Goal: Task Accomplishment & Management: Manage account settings

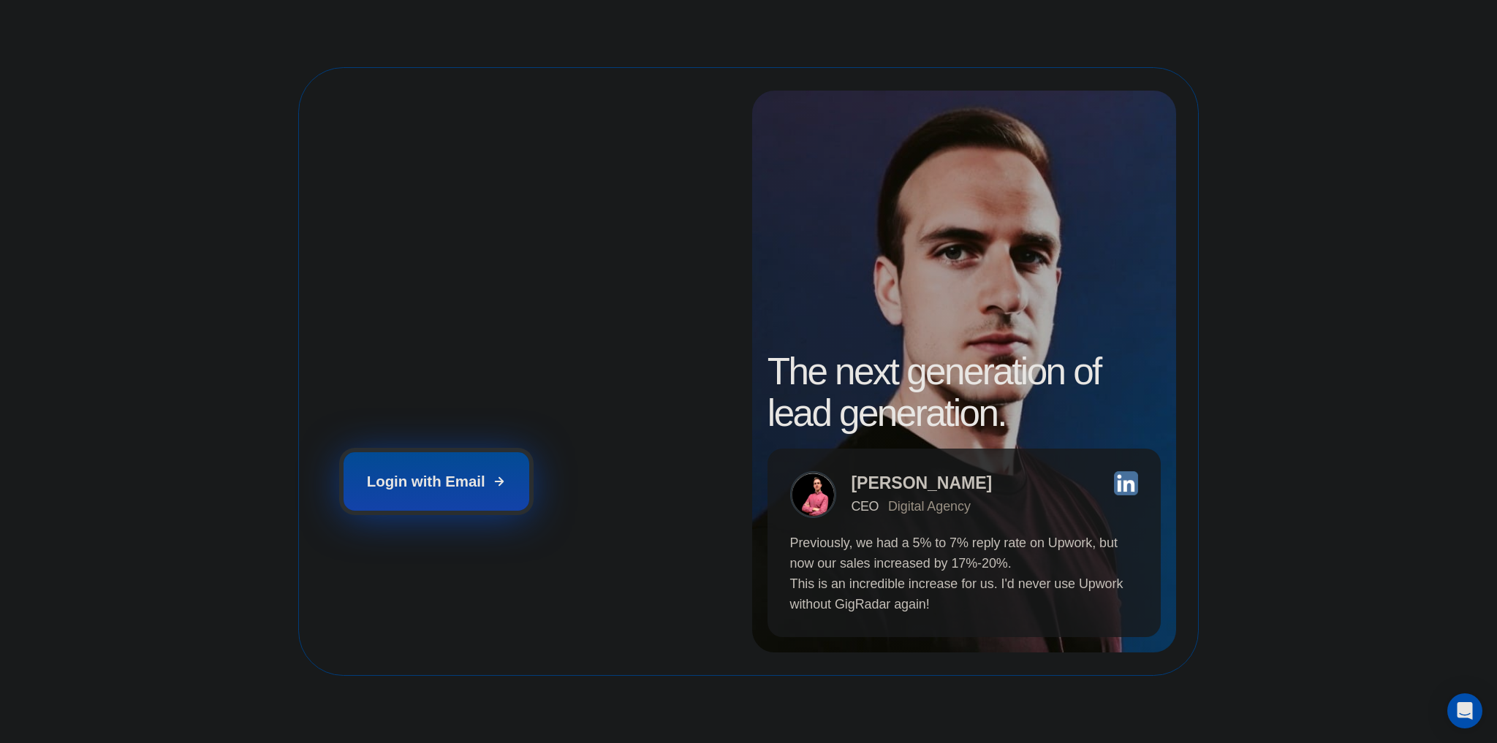
click at [460, 472] on div "Login with Email" at bounding box center [426, 482] width 118 height 20
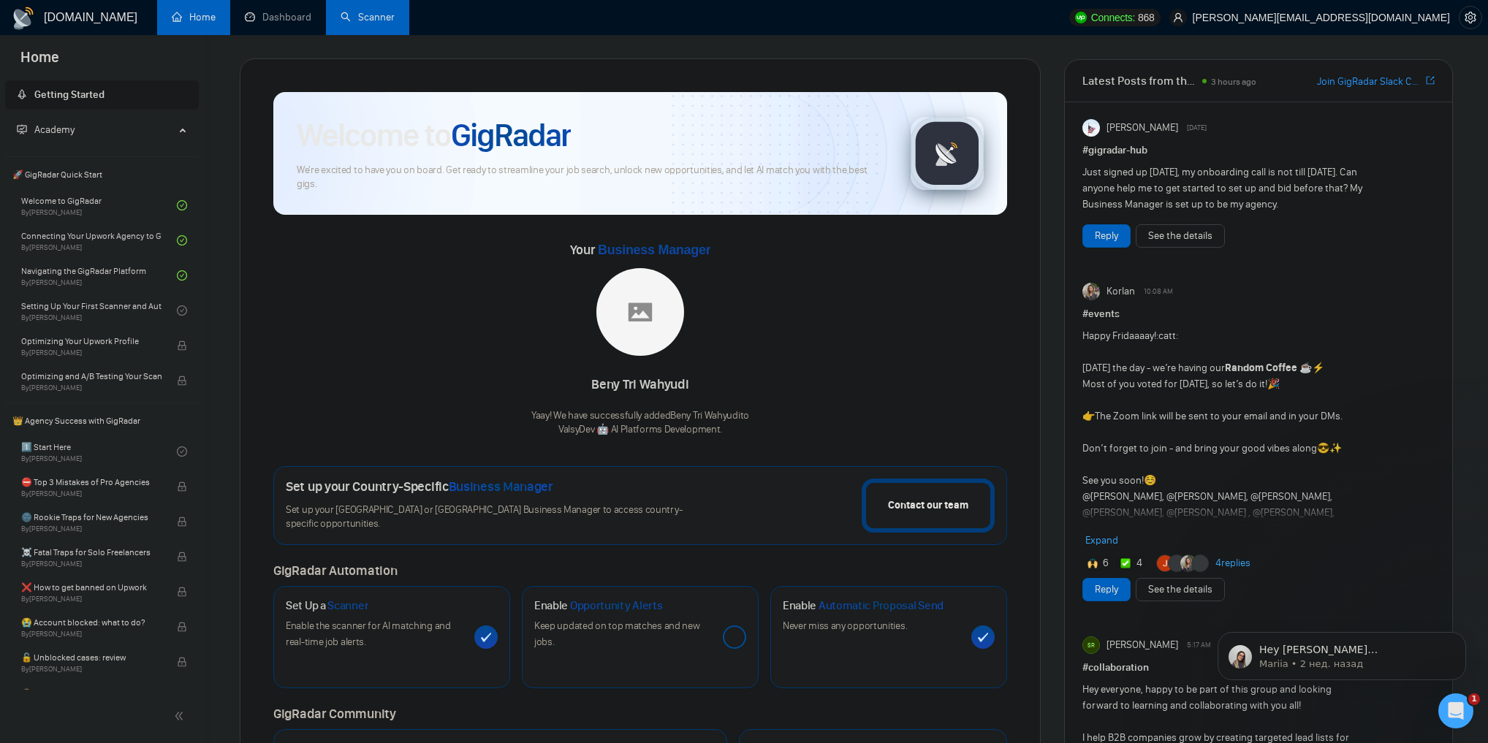
click at [386, 12] on link "Scanner" at bounding box center [368, 17] width 54 height 12
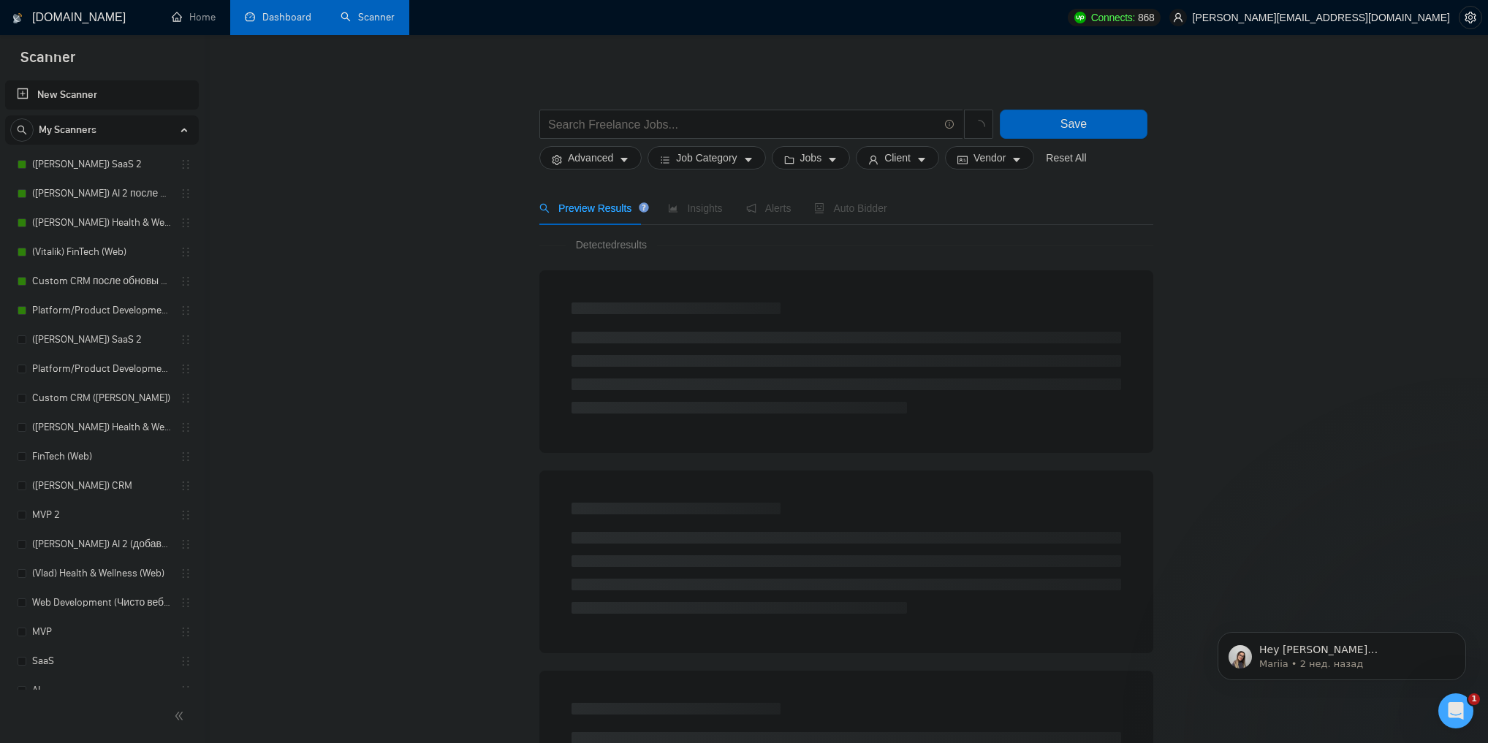
click at [297, 20] on link "Dashboard" at bounding box center [278, 17] width 67 height 12
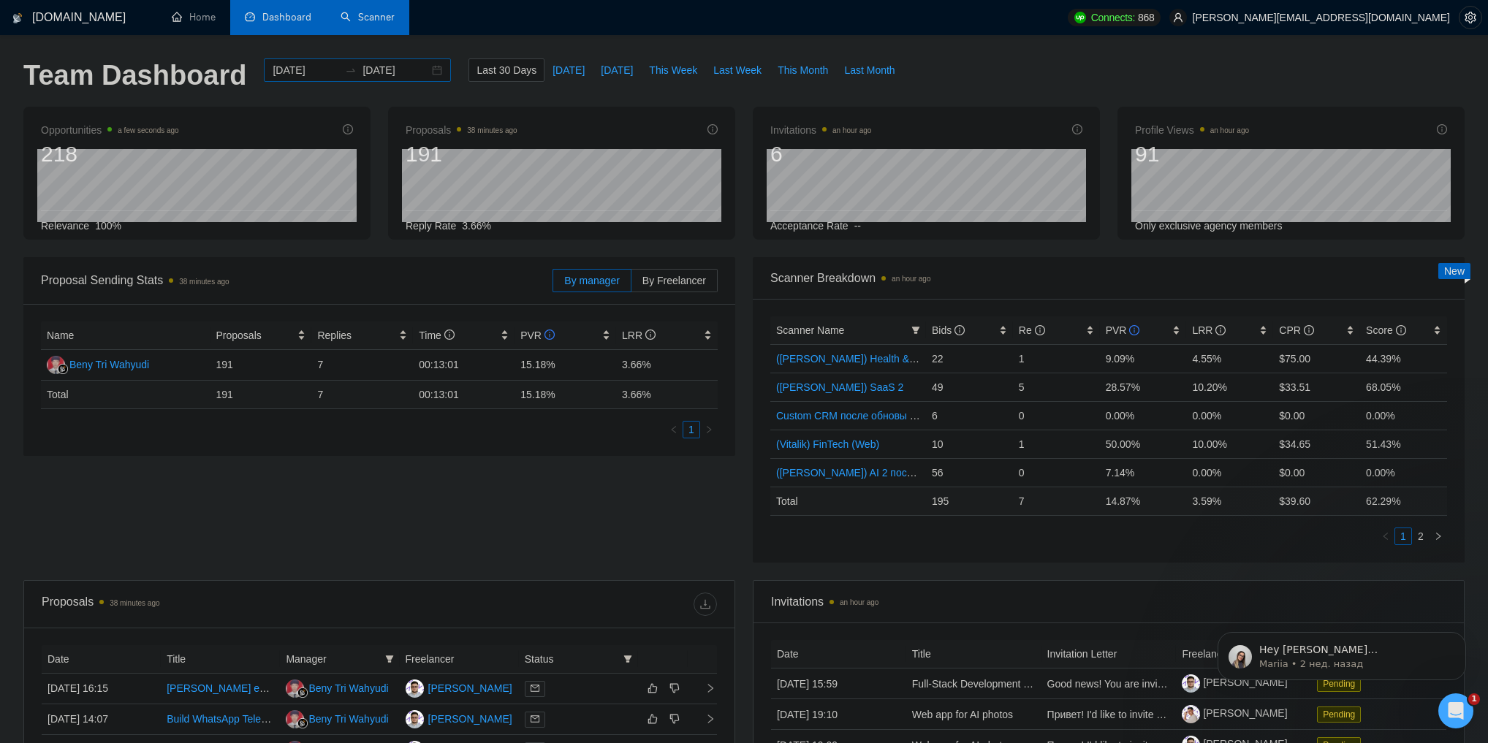
click at [422, 72] on div "2025-08-20 2025-09-19" at bounding box center [357, 69] width 187 height 23
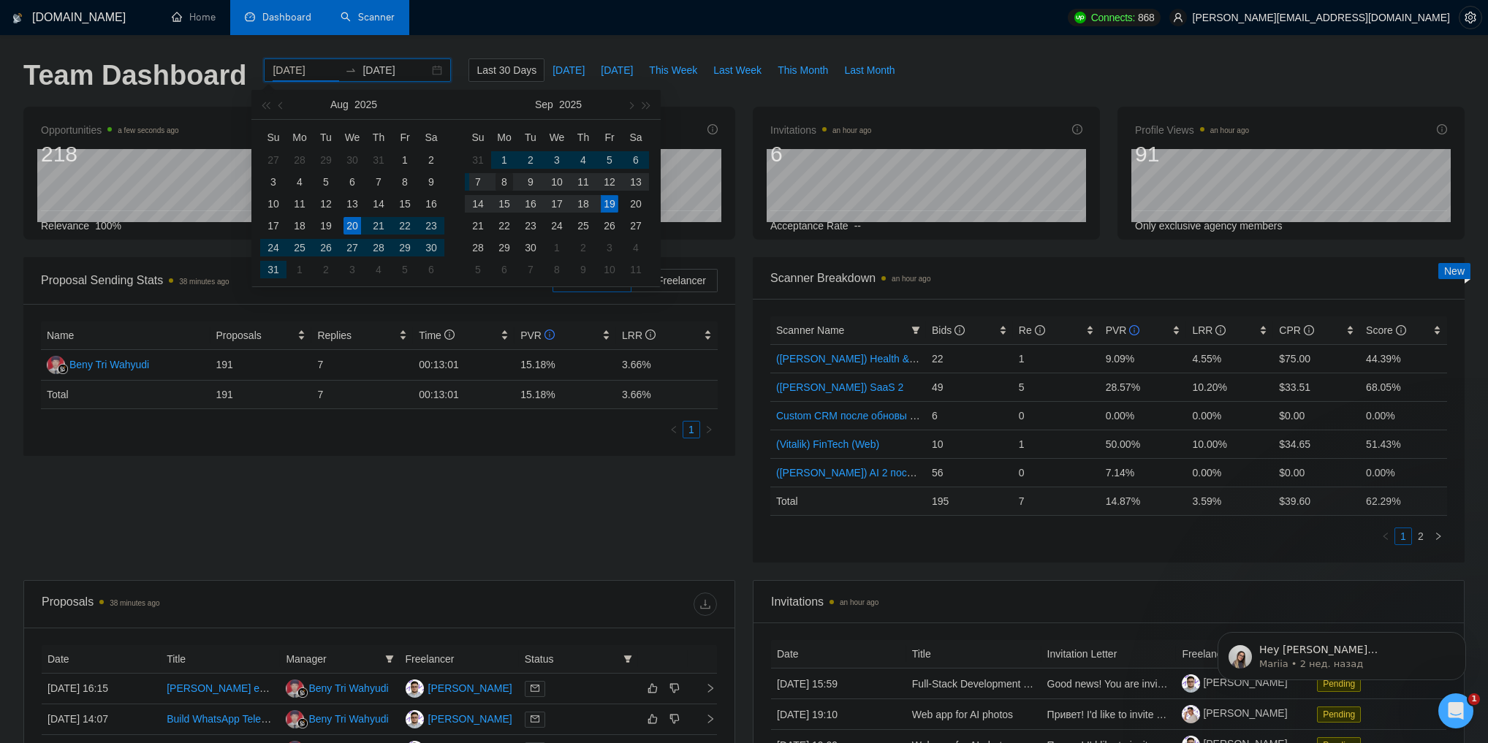
type input "2025-09-08"
drag, startPoint x: 477, startPoint y: 182, endPoint x: 507, endPoint y: 178, distance: 30.2
click at [507, 178] on tr "7 8 9 10 11 12 13" at bounding box center [557, 182] width 184 height 22
click at [505, 179] on div "8" at bounding box center [505, 182] width 18 height 18
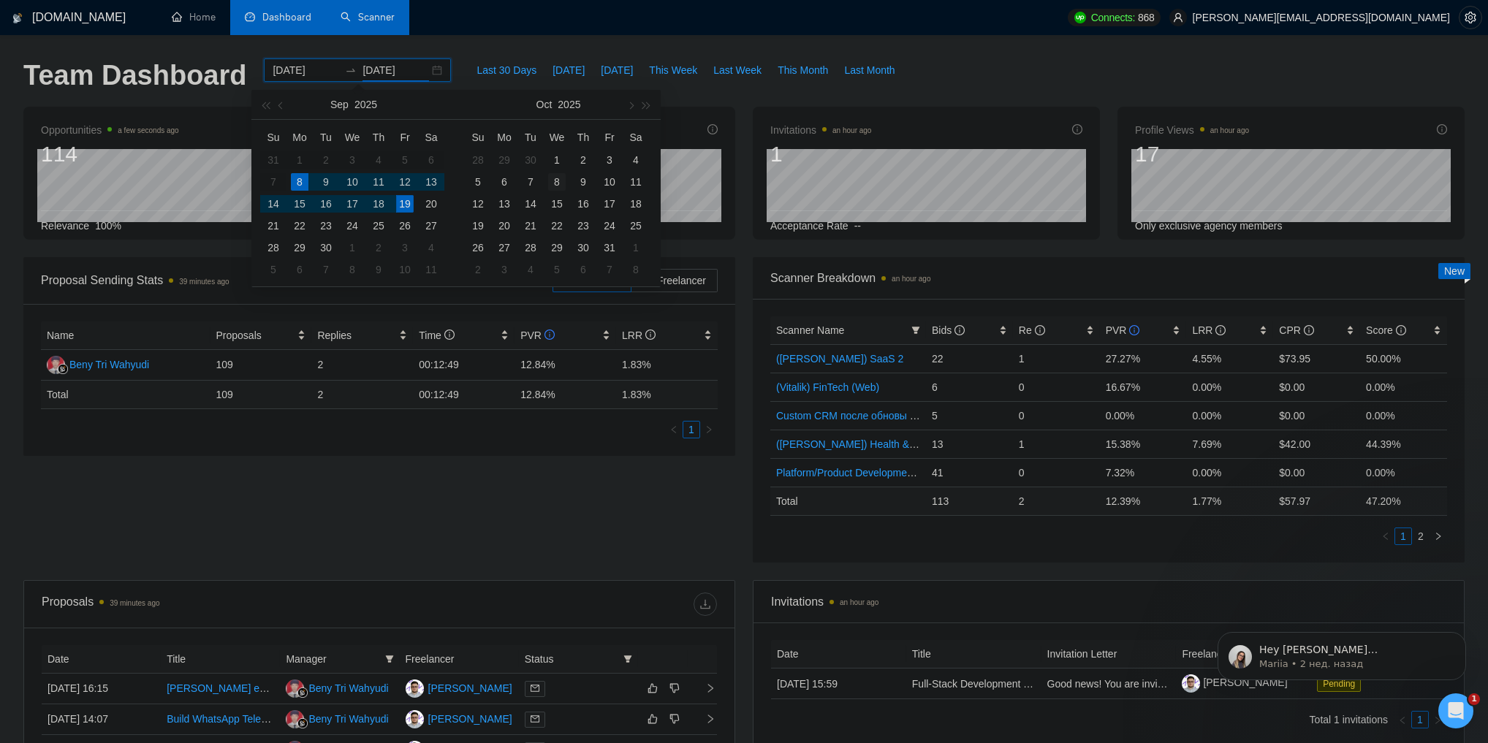
type input "2025-10-08"
click at [552, 190] on div "8" at bounding box center [557, 182] width 18 height 18
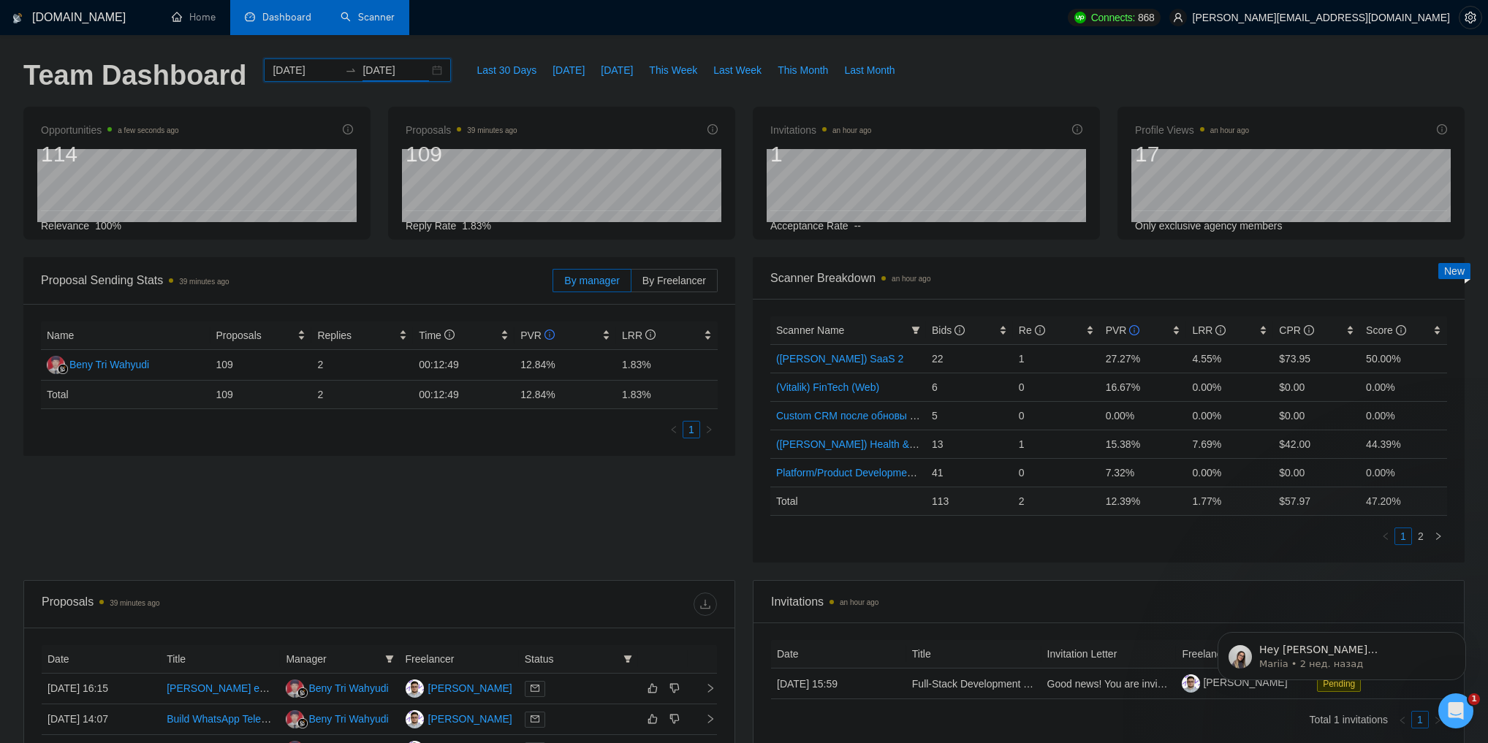
click at [425, 74] on div "2025-09-08 2025-10-08" at bounding box center [357, 69] width 187 height 23
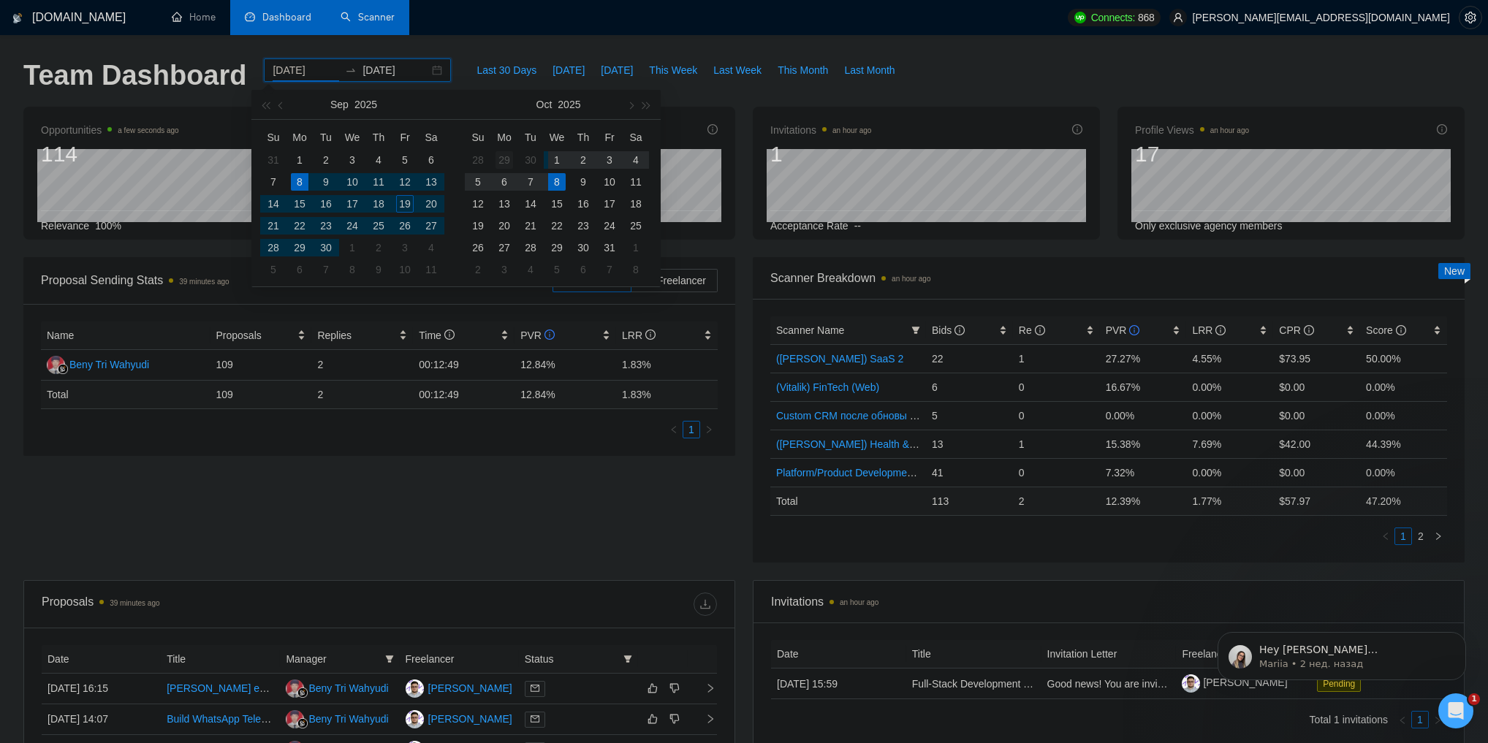
type input "2025-09-29"
click at [509, 161] on div "29" at bounding box center [505, 160] width 18 height 18
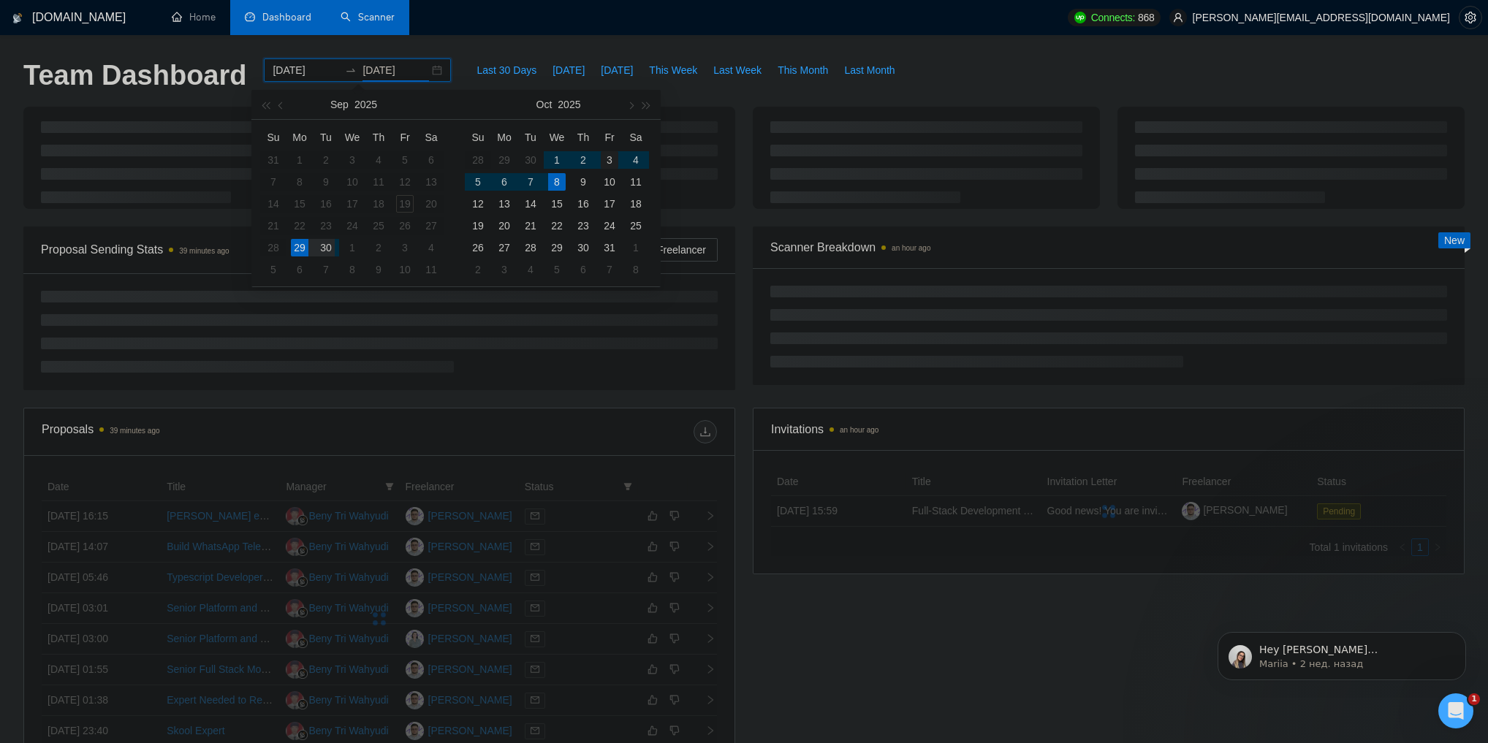
type input "2025-10-03"
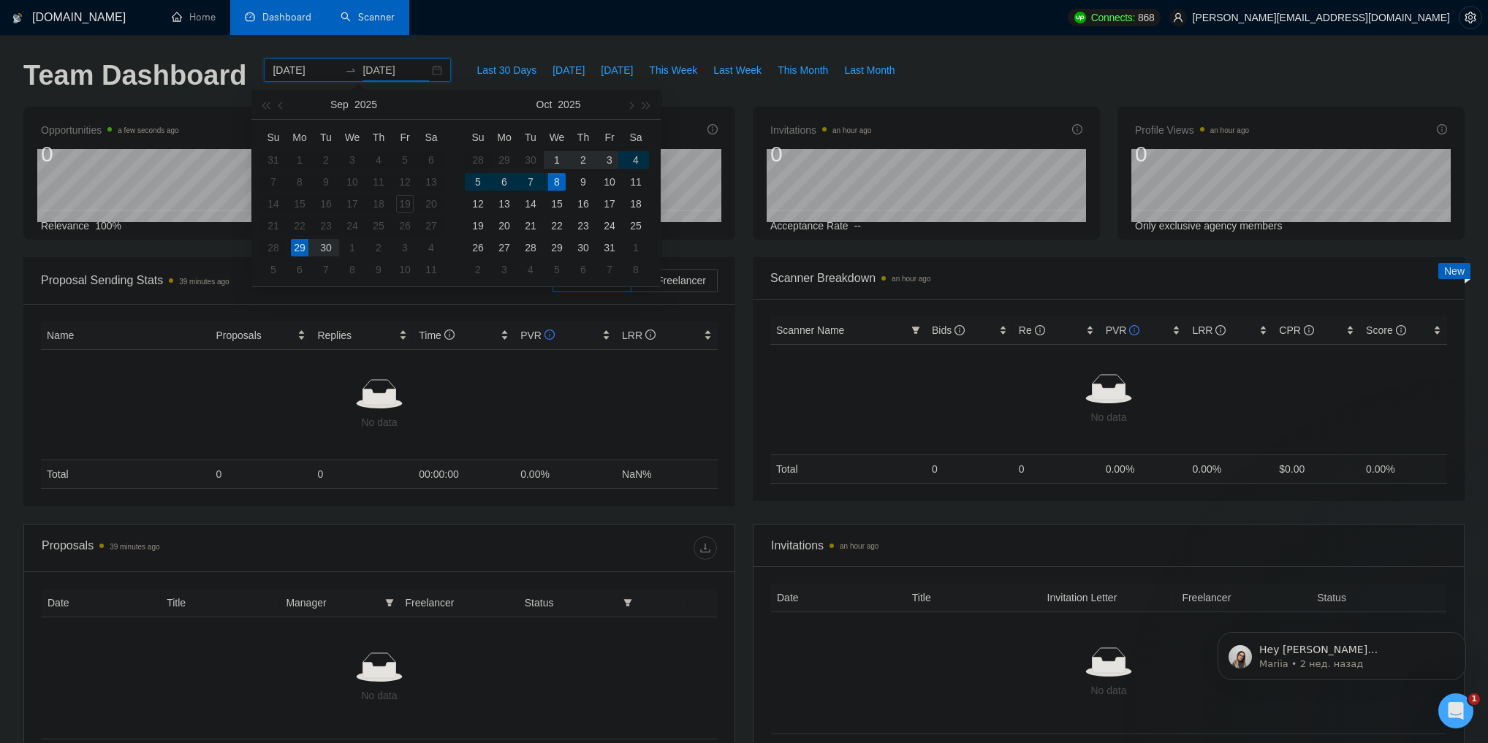
click at [607, 162] on div "3" at bounding box center [610, 160] width 18 height 18
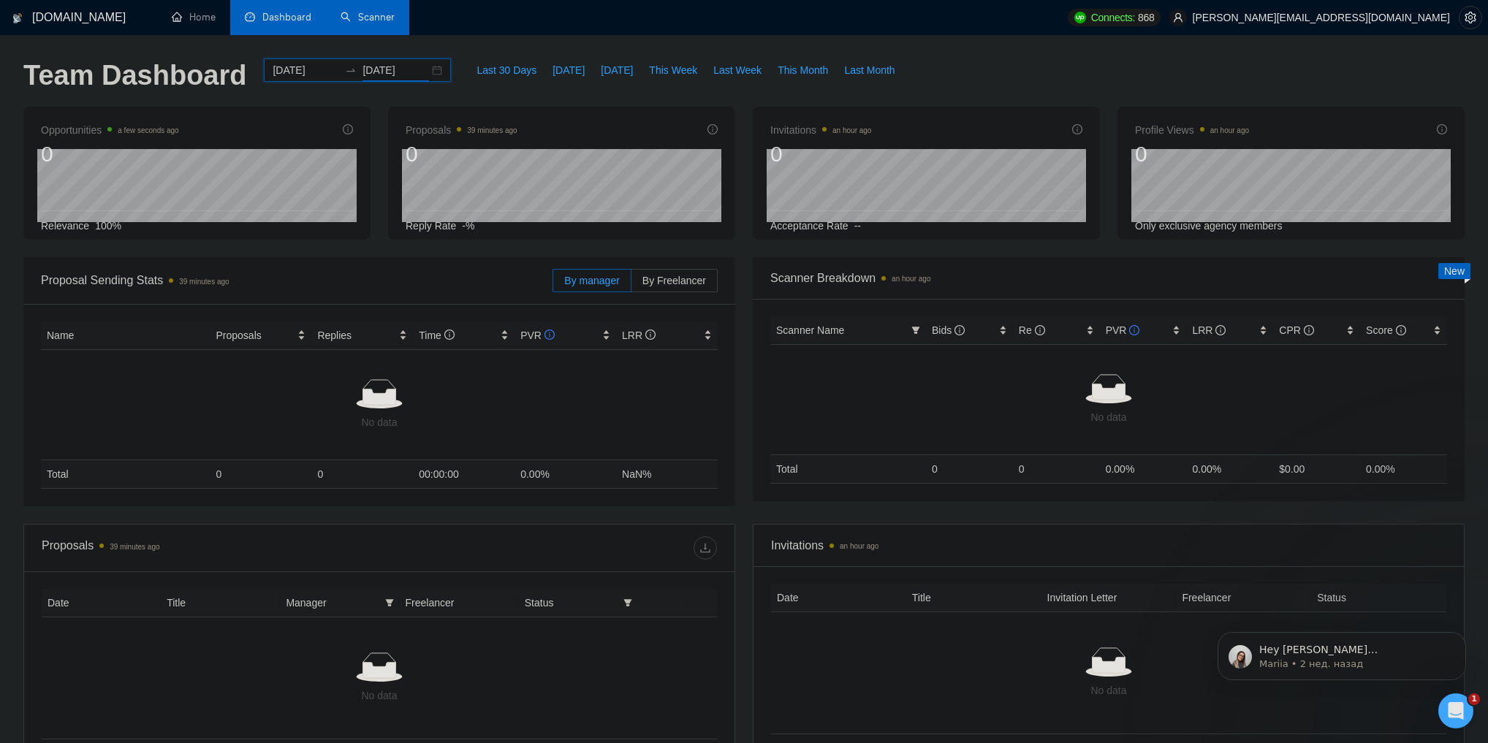
click at [431, 72] on div "2025-09-29 2025-10-03" at bounding box center [357, 69] width 187 height 23
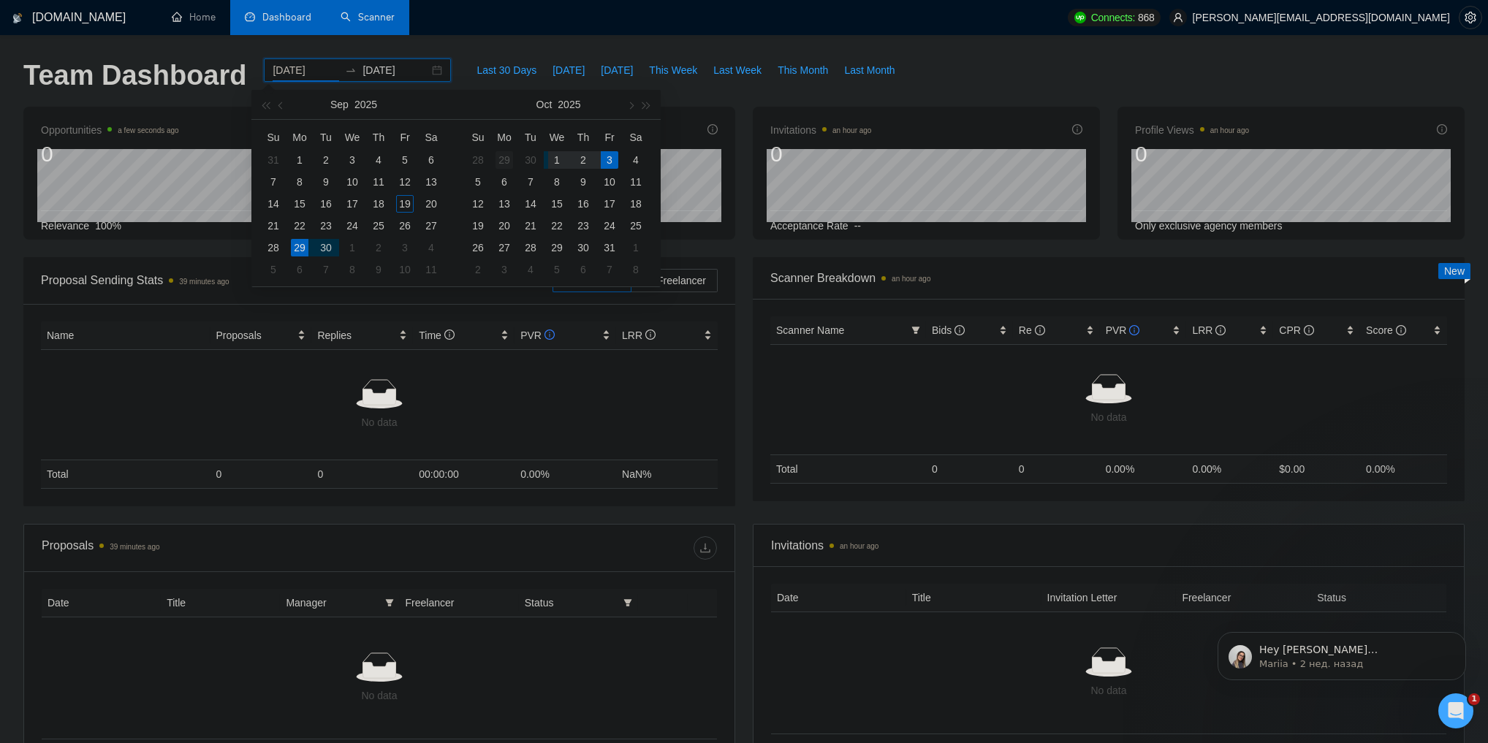
type input "2025-09-29"
click at [505, 159] on div "29" at bounding box center [505, 160] width 18 height 18
type input "2025-10-03"
click at [608, 161] on div "3" at bounding box center [610, 160] width 18 height 18
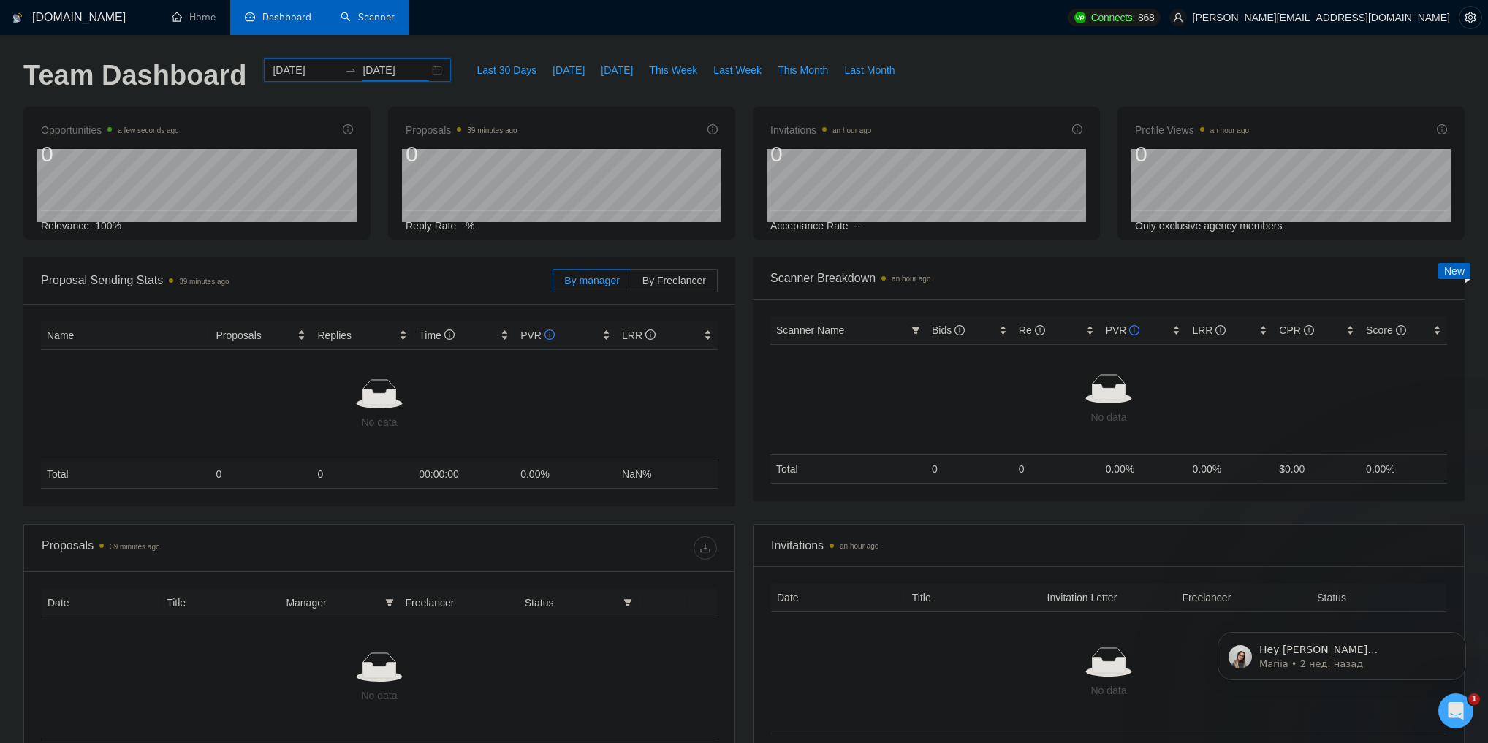
click at [430, 72] on div "2025-09-29 2025-10-03" at bounding box center [357, 69] width 187 height 23
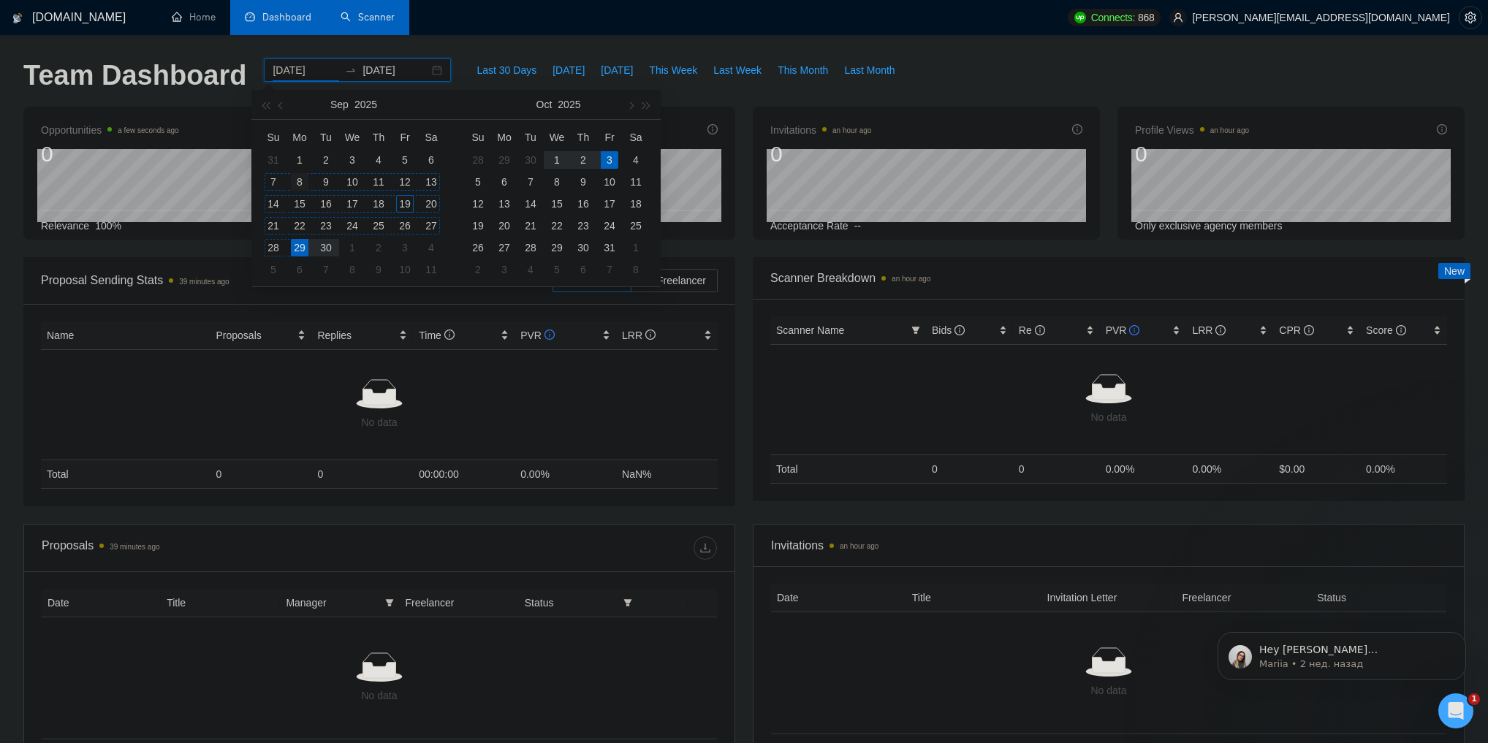
type input "2025-09-08"
click at [296, 181] on div "8" at bounding box center [300, 182] width 18 height 18
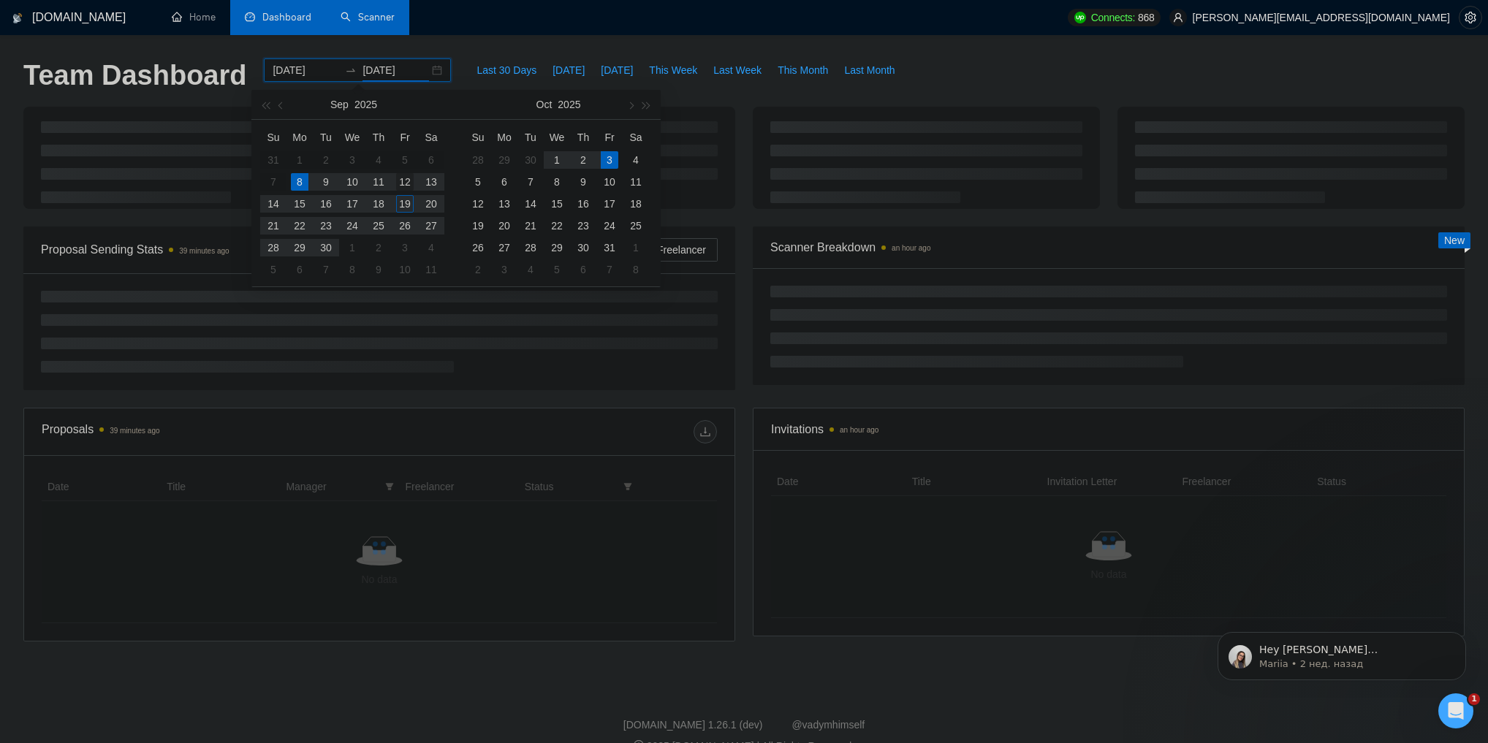
type input "2025-09-12"
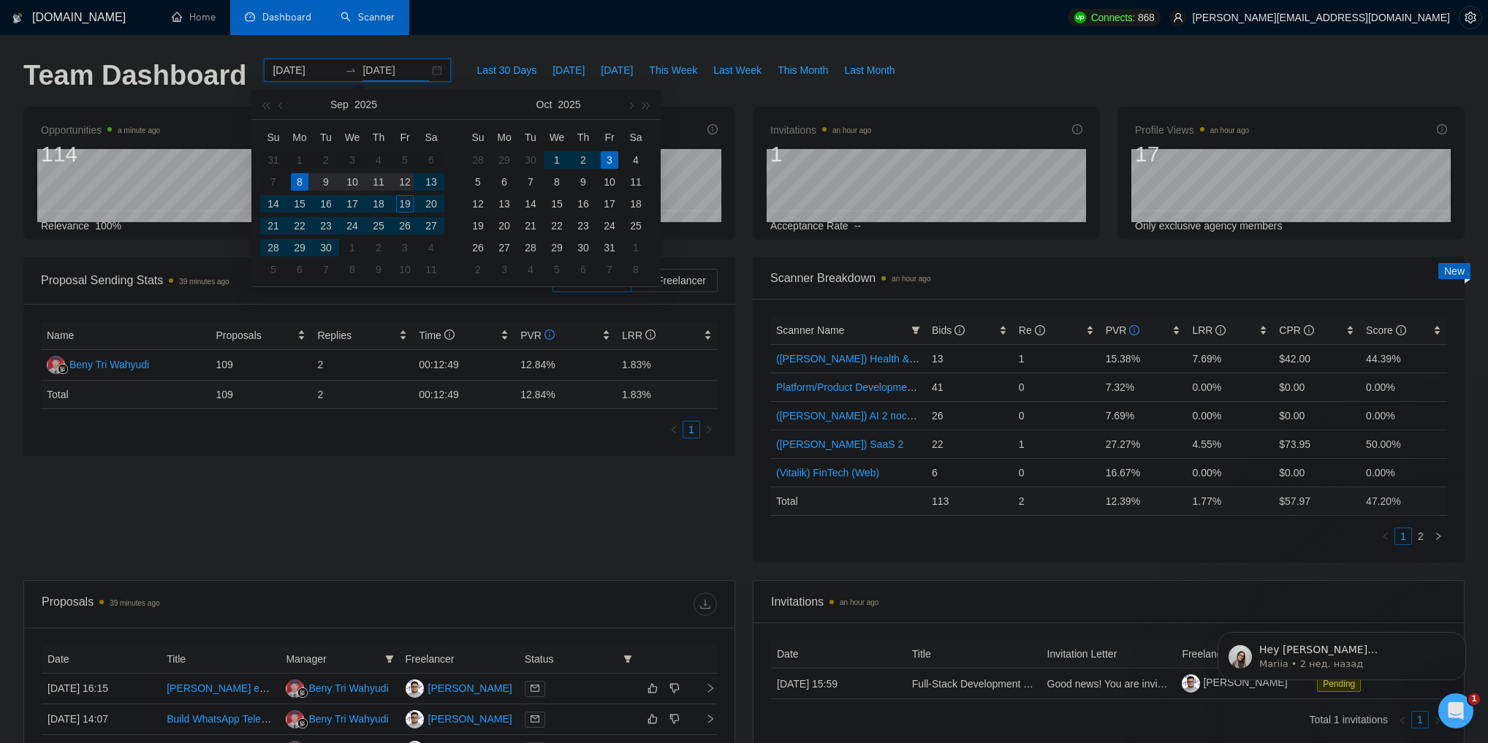
click at [406, 181] on div "12" at bounding box center [405, 182] width 18 height 18
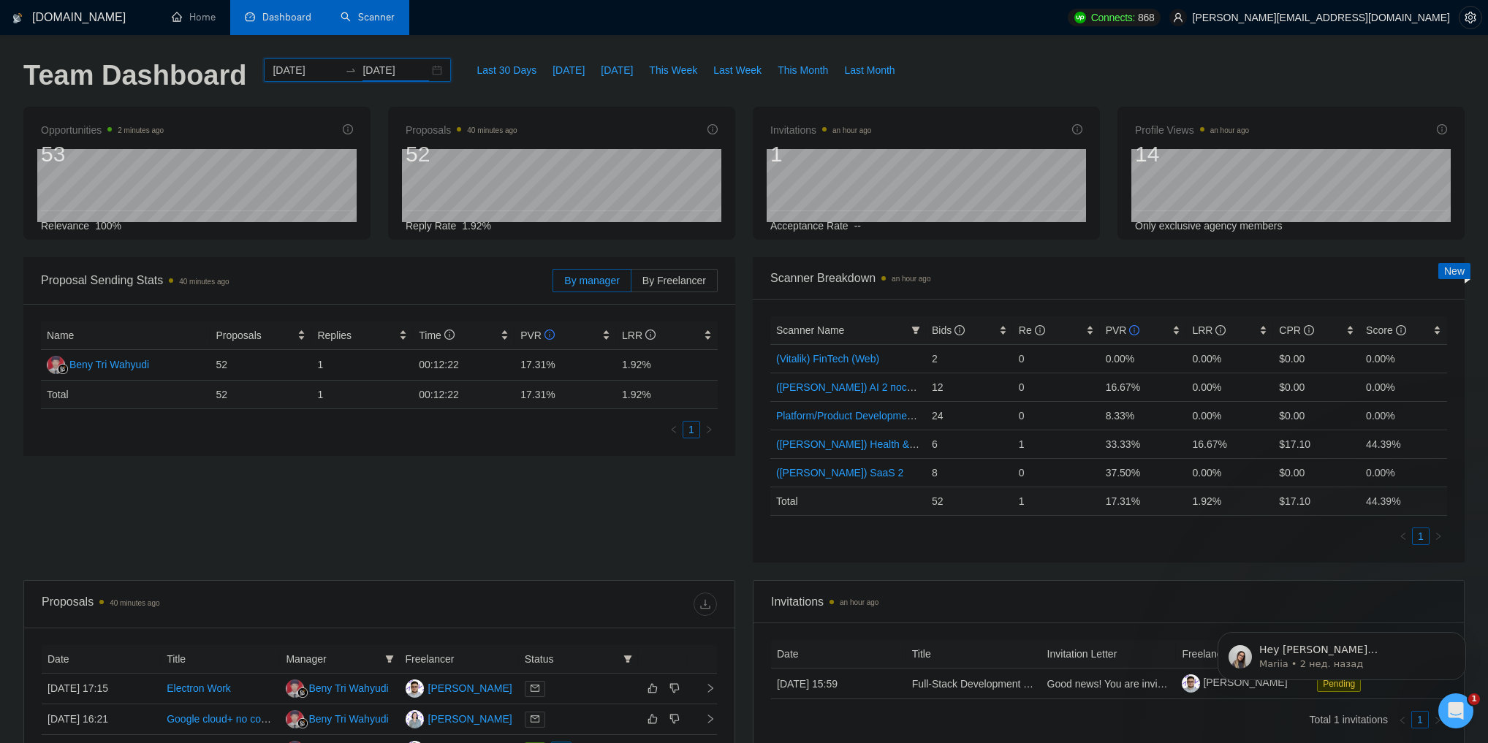
click at [678, 577] on div "Proposal Sending Stats 40 minutes ago By manager By Freelancer Name Proposals R…" at bounding box center [744, 418] width 1459 height 323
click at [637, 549] on div "Proposal Sending Stats 40 minutes ago By manager By Freelancer Name Proposals R…" at bounding box center [744, 418] width 1459 height 323
click at [430, 70] on div "2025-09-08 2025-09-12" at bounding box center [357, 69] width 187 height 23
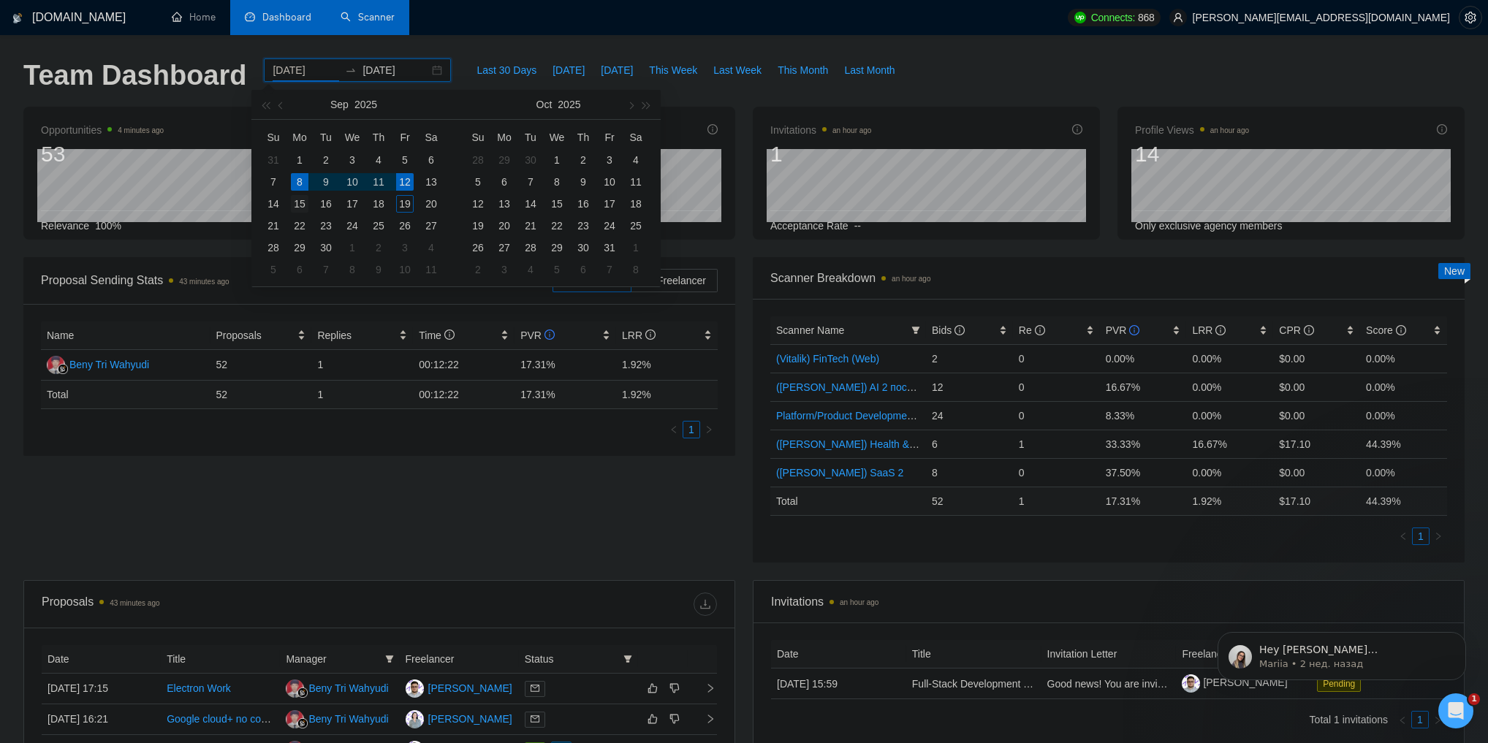
type input "2025-09-15"
click at [301, 200] on div "15" at bounding box center [300, 204] width 18 height 18
type input "2025-09-19"
click at [406, 205] on div "19" at bounding box center [405, 204] width 18 height 18
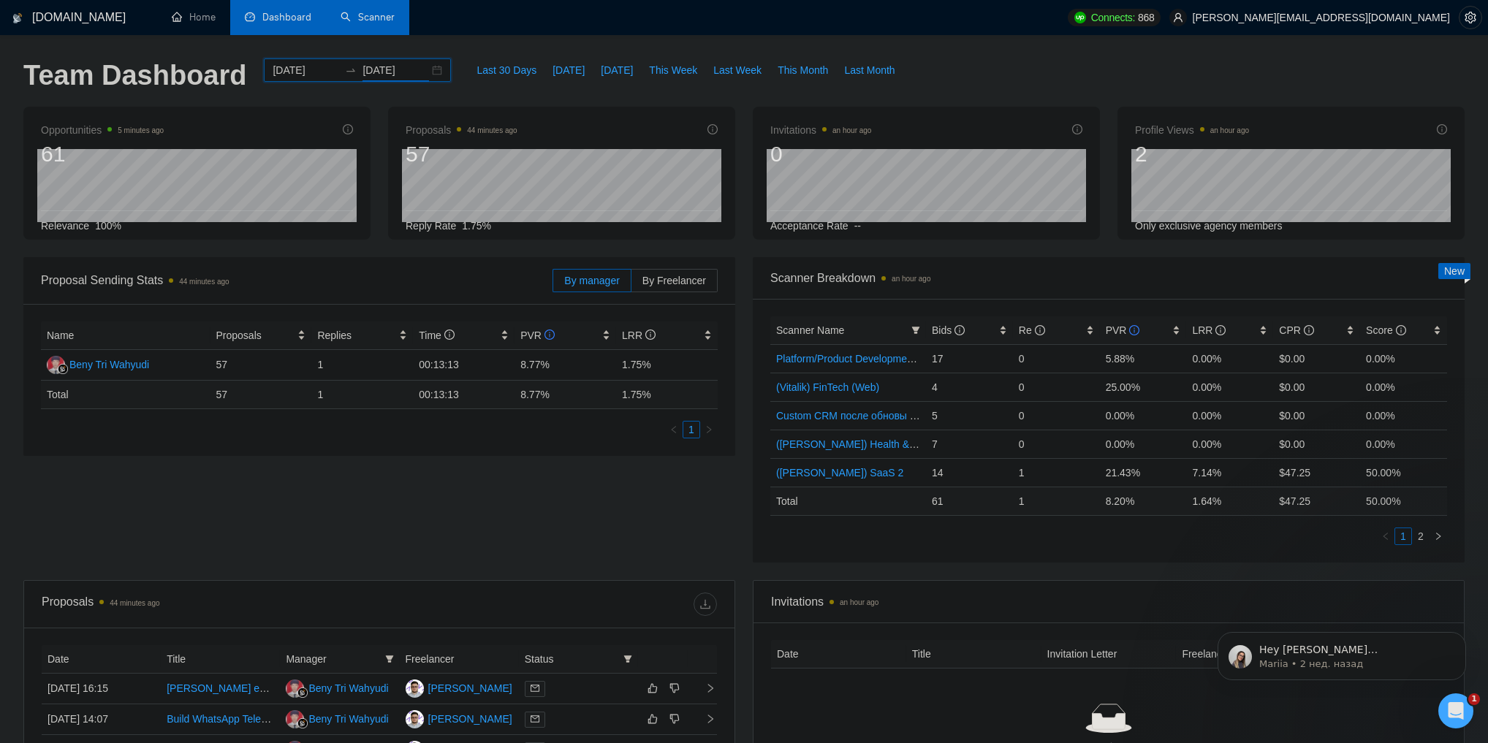
click at [421, 72] on div "2025-09-15 2025-09-19" at bounding box center [357, 69] width 187 height 23
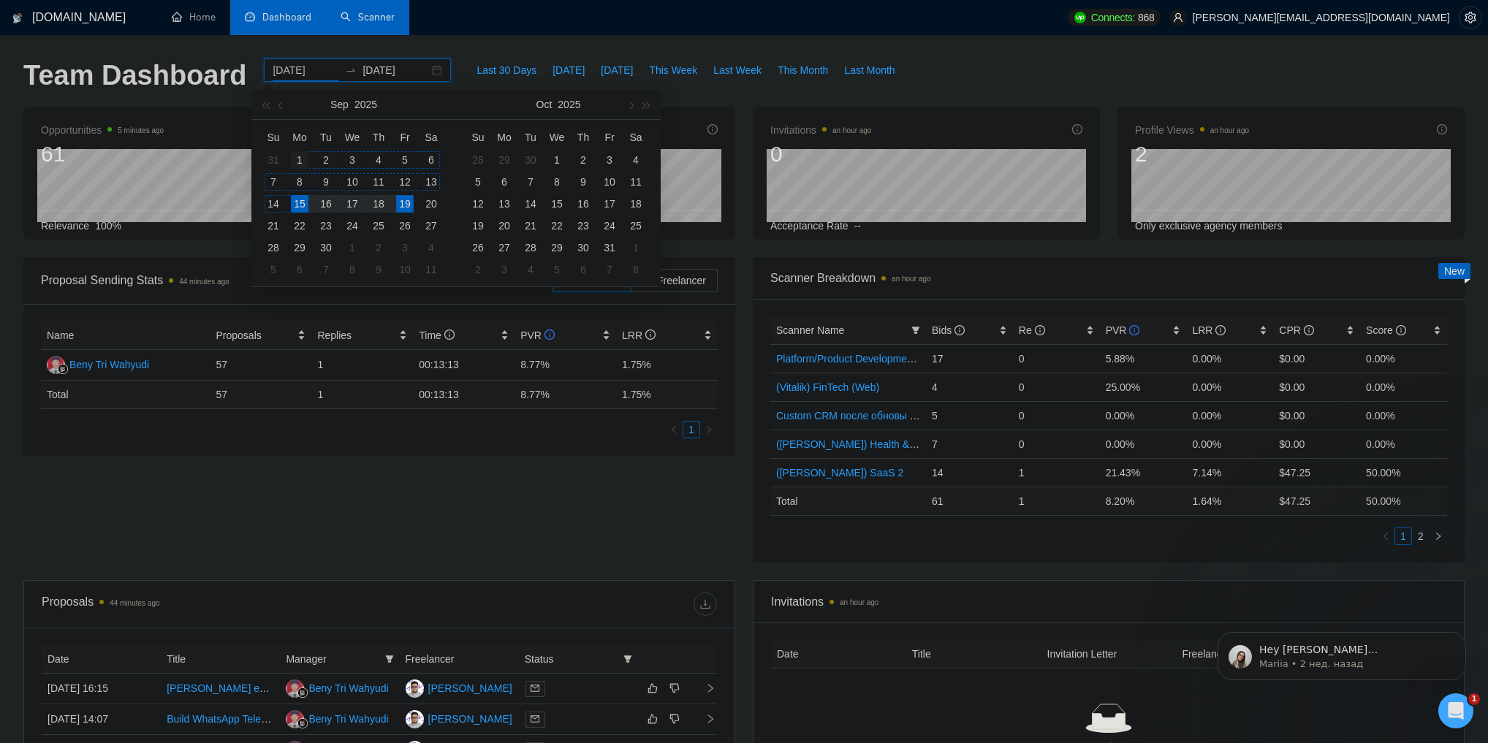
type input "2025-09-01"
click at [298, 153] on div "1" at bounding box center [300, 160] width 18 height 18
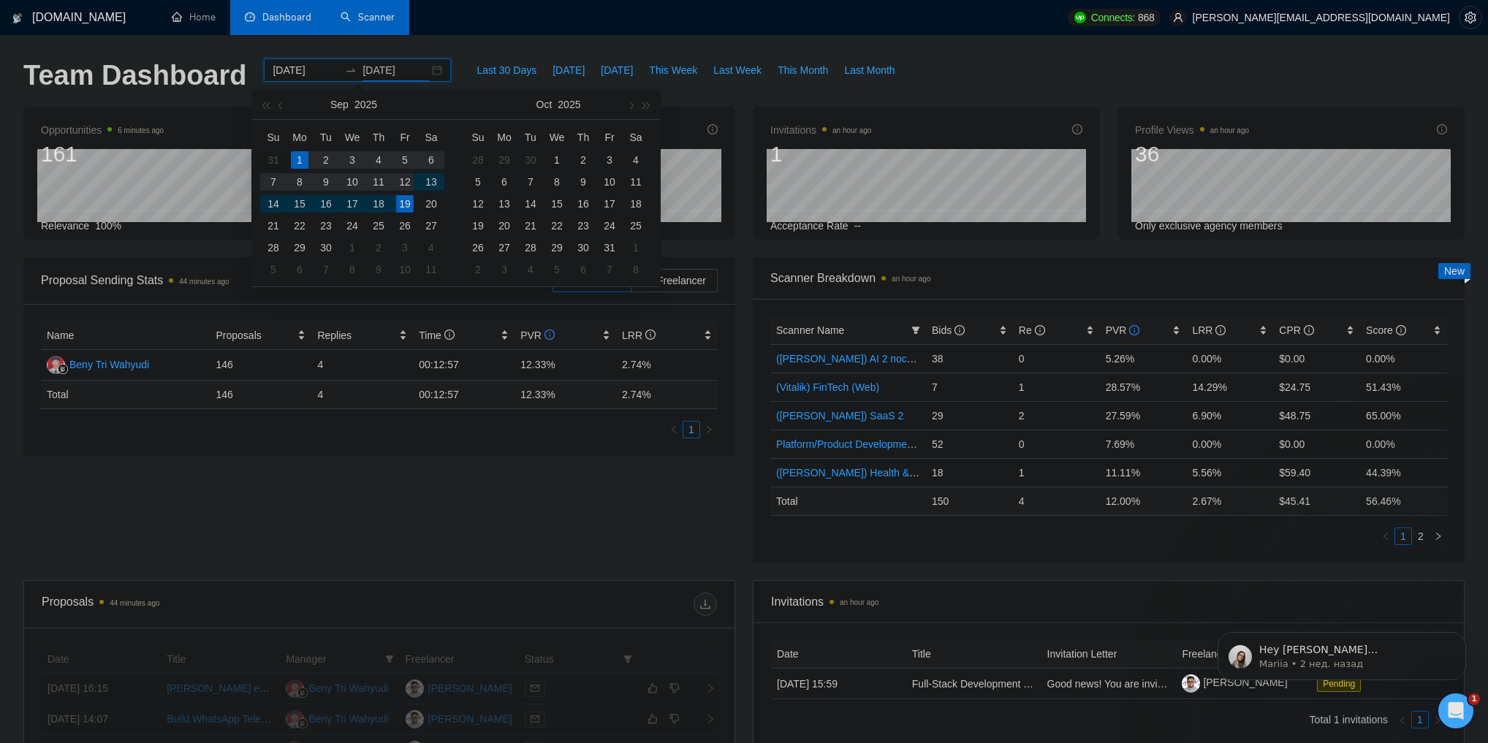
type input "2025-09-19"
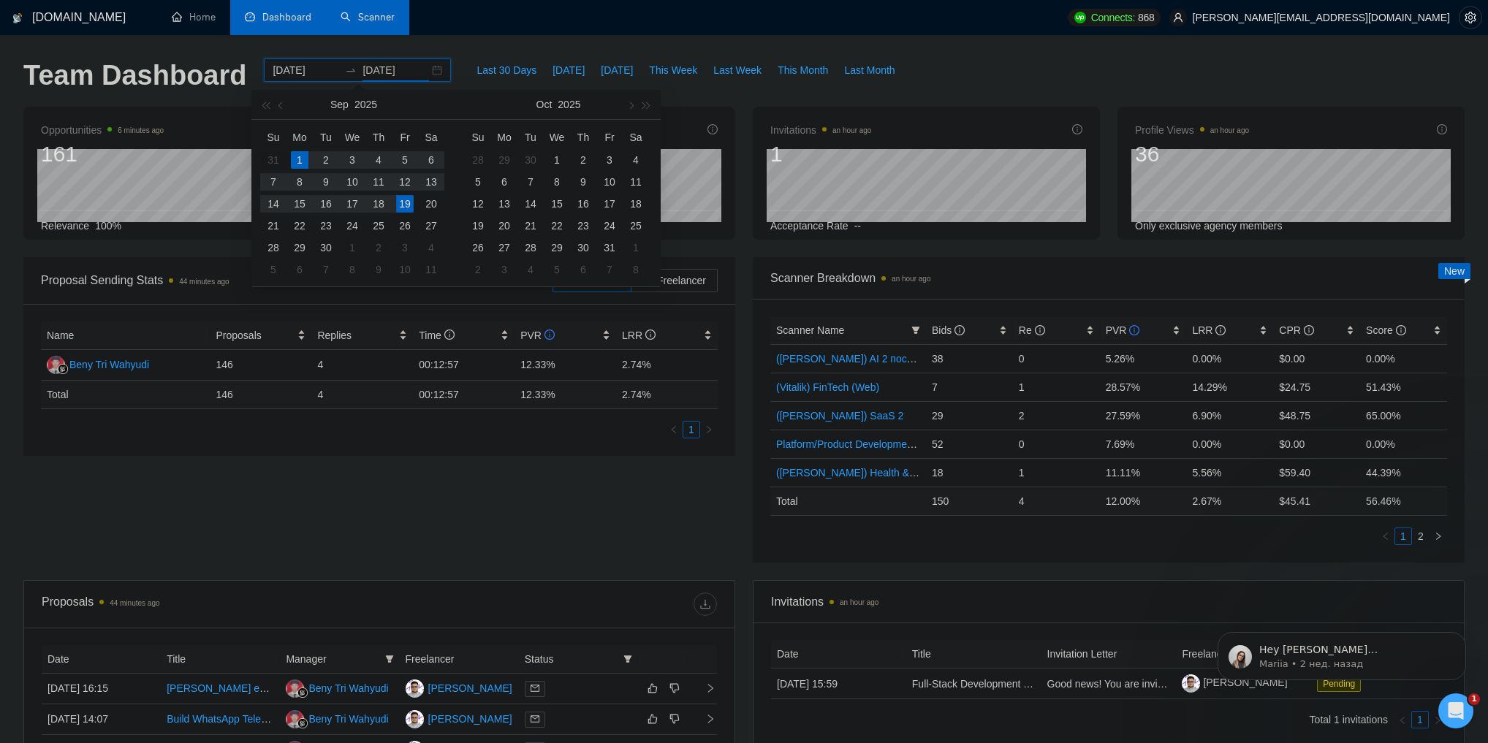
click at [405, 199] on div "19" at bounding box center [405, 204] width 18 height 18
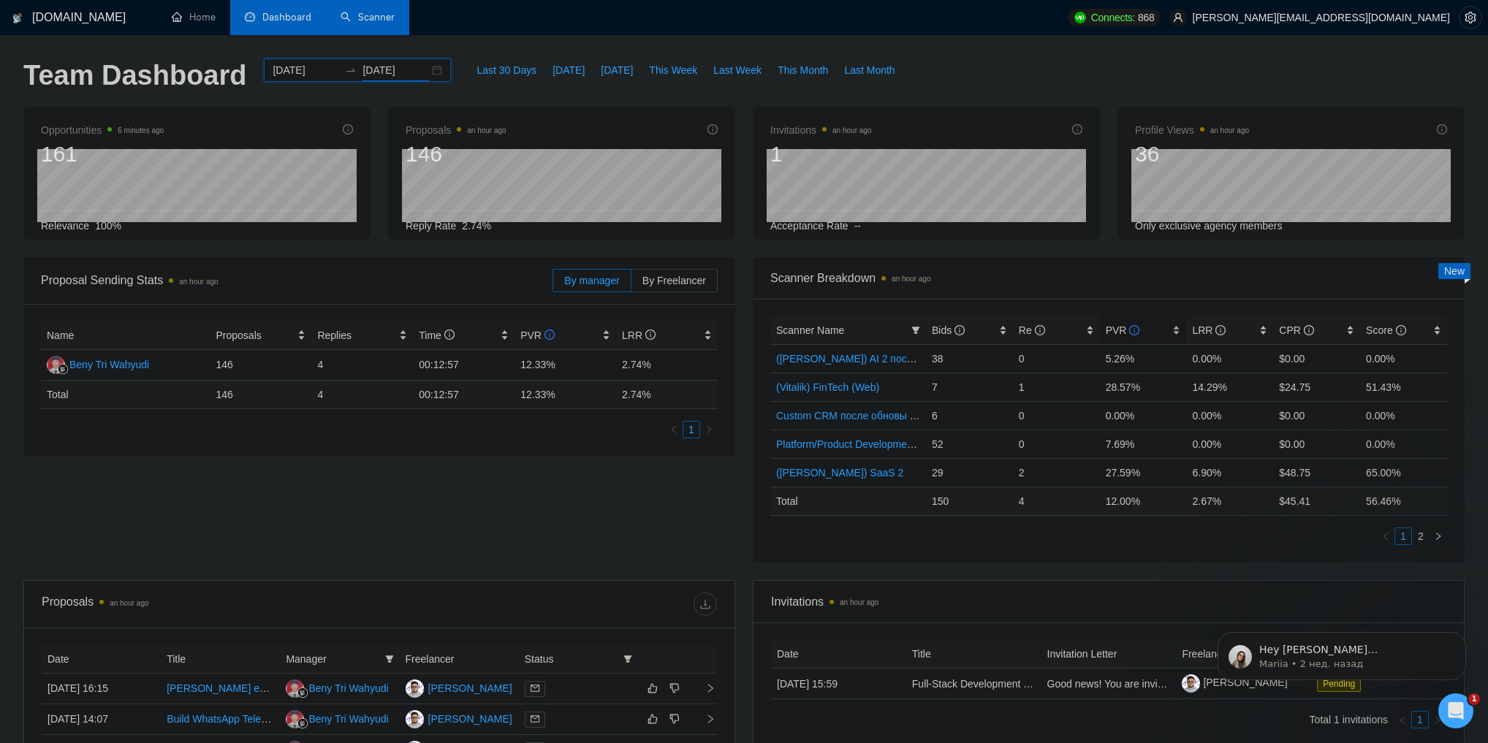
click at [1108, 331] on span "PVR" at bounding box center [1123, 331] width 34 height 12
click at [1106, 338] on div "PVR" at bounding box center [1143, 330] width 75 height 16
click at [1079, 573] on div "Proposal Sending Stats an hour ago By manager By Freelancer Name Proposals Repl…" at bounding box center [744, 418] width 1459 height 323
click at [1082, 562] on div "Proposal Sending Stats an hour ago By manager By Freelancer Name Proposals Repl…" at bounding box center [744, 418] width 1459 height 323
click at [1423, 538] on link "2" at bounding box center [1421, 537] width 16 height 16
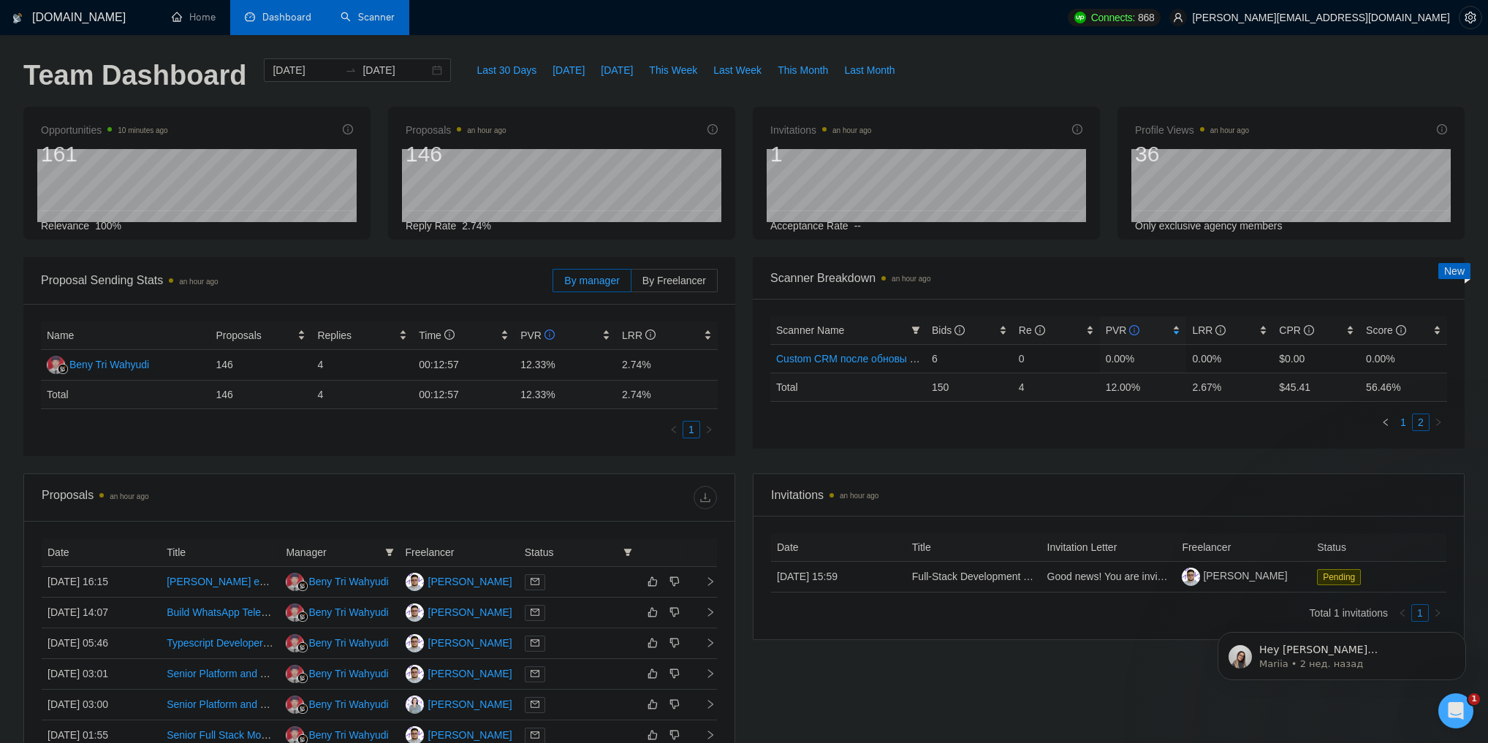
click at [1404, 427] on link "1" at bounding box center [1404, 422] width 16 height 16
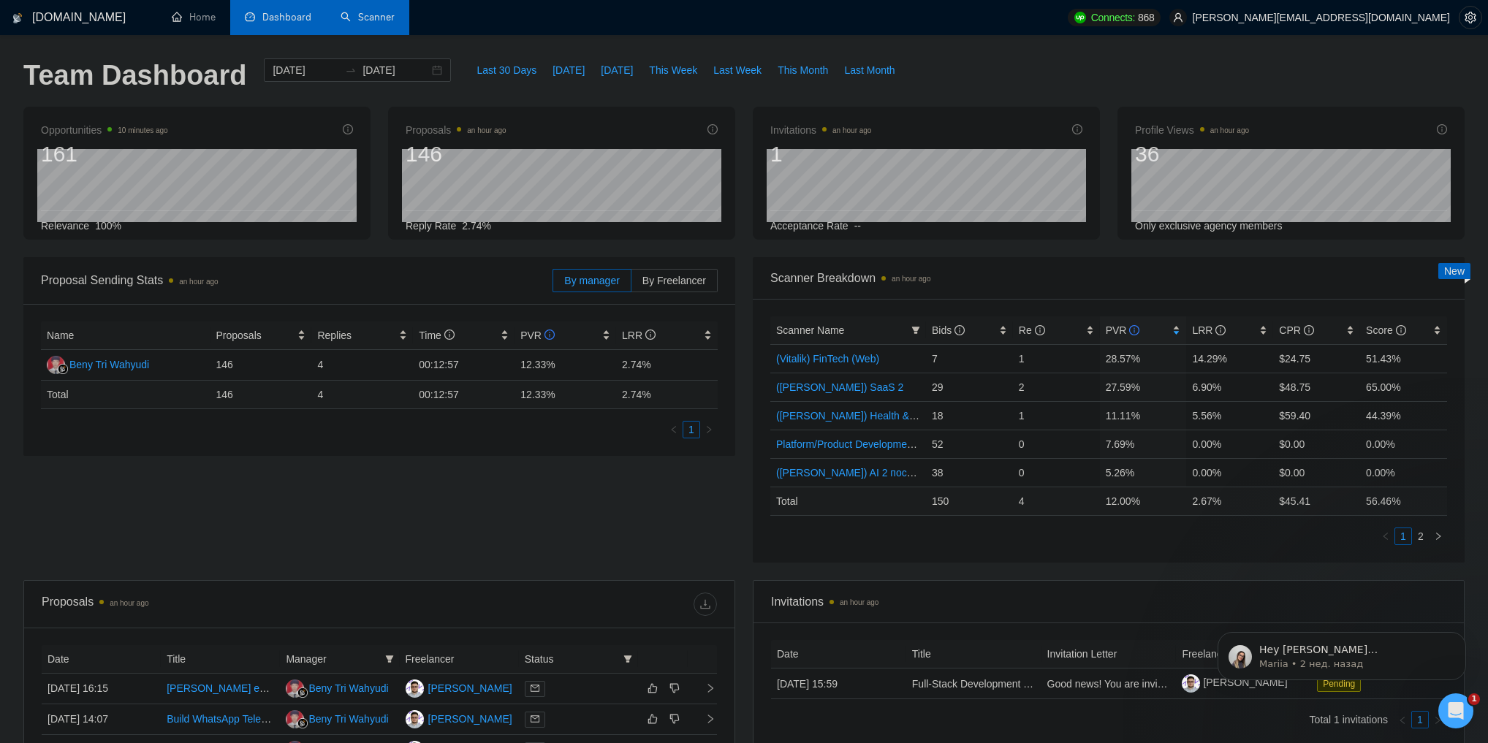
click at [1022, 580] on div "Invitations an hour ago Date Title Invitation Letter Freelancer Status 10 Sep, …" at bounding box center [1109, 663] width 712 height 167
click at [382, 23] on link "Scanner" at bounding box center [368, 17] width 54 height 12
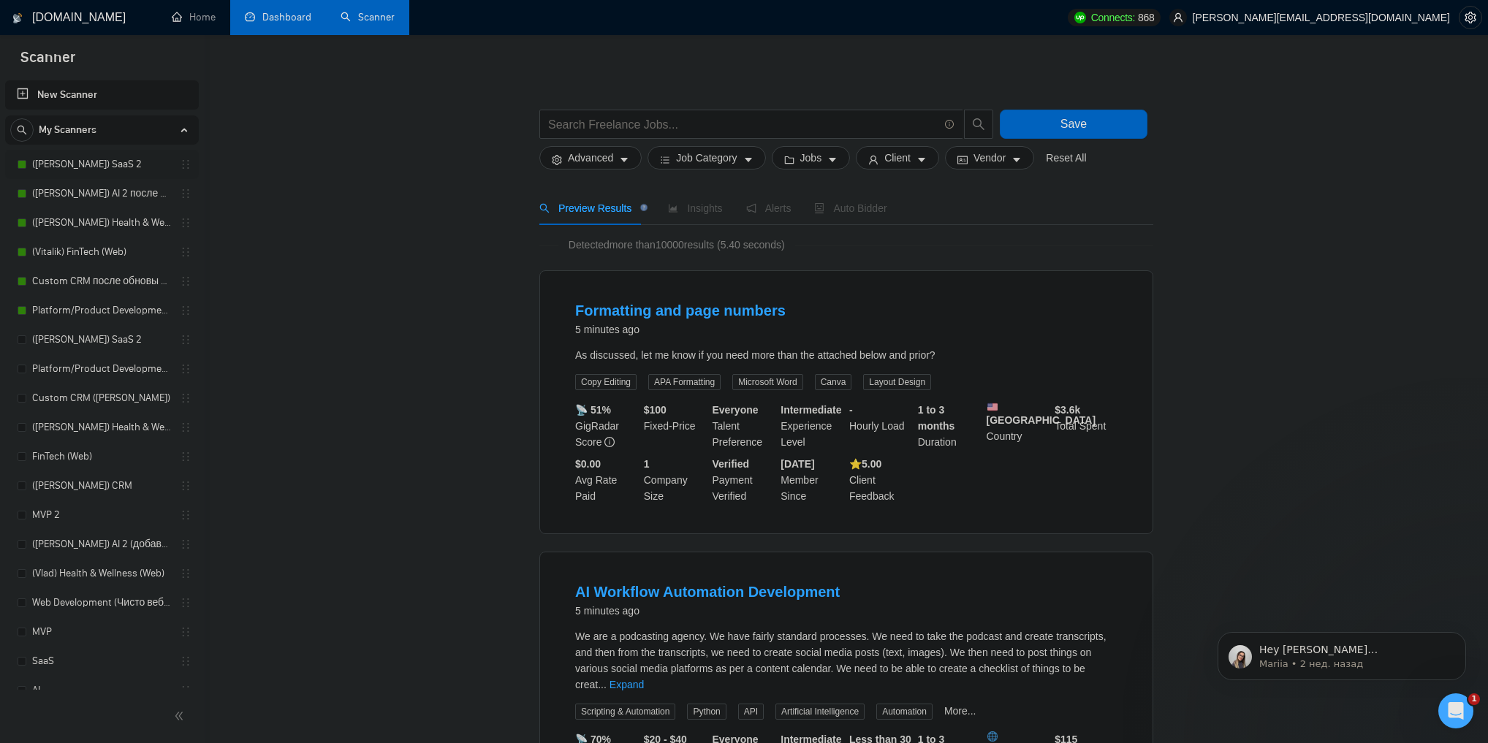
click at [123, 164] on link "(Tanya) SaaS 2" at bounding box center [101, 164] width 139 height 29
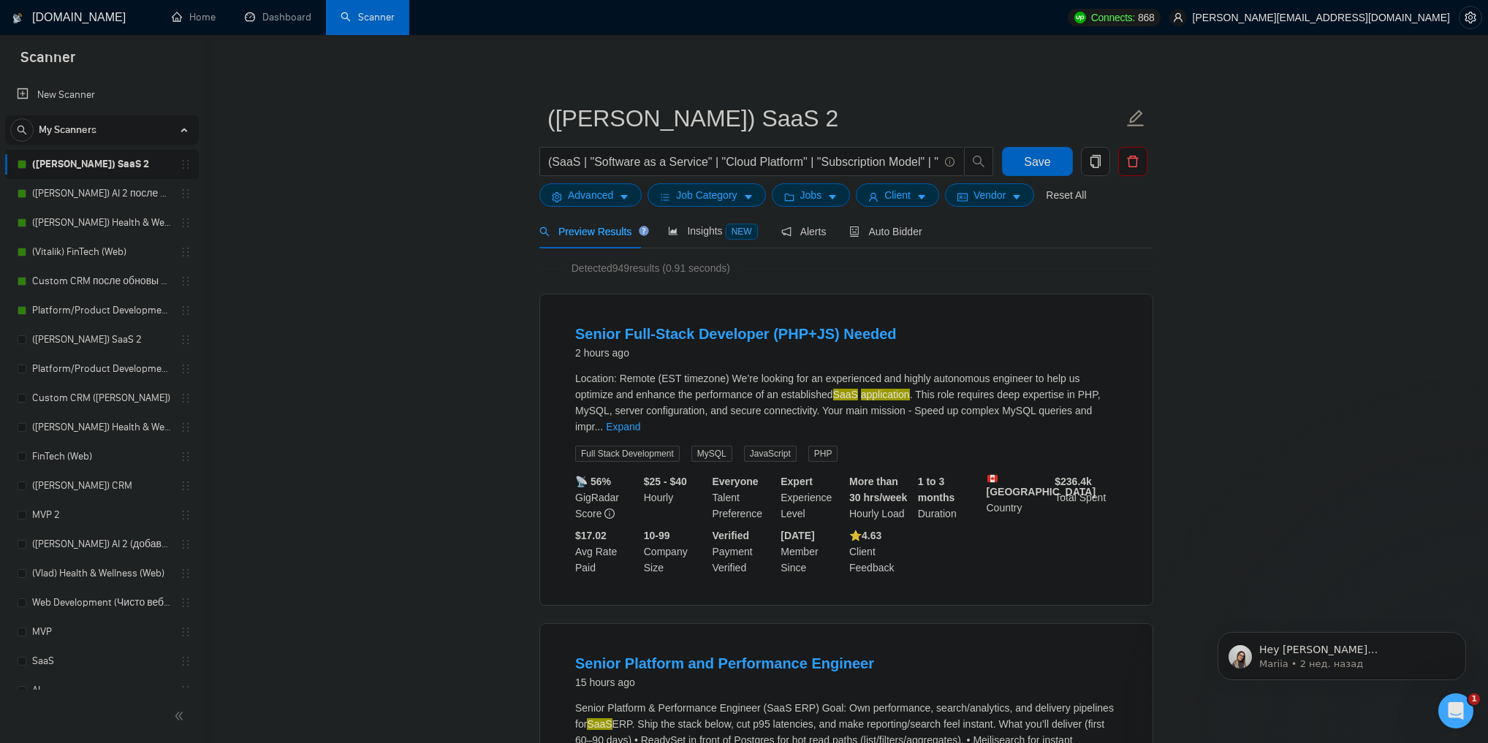
click at [116, 163] on link "(Tanya) SaaS 2" at bounding box center [101, 164] width 139 height 29
click at [894, 226] on span "Auto Bidder" at bounding box center [885, 232] width 72 height 12
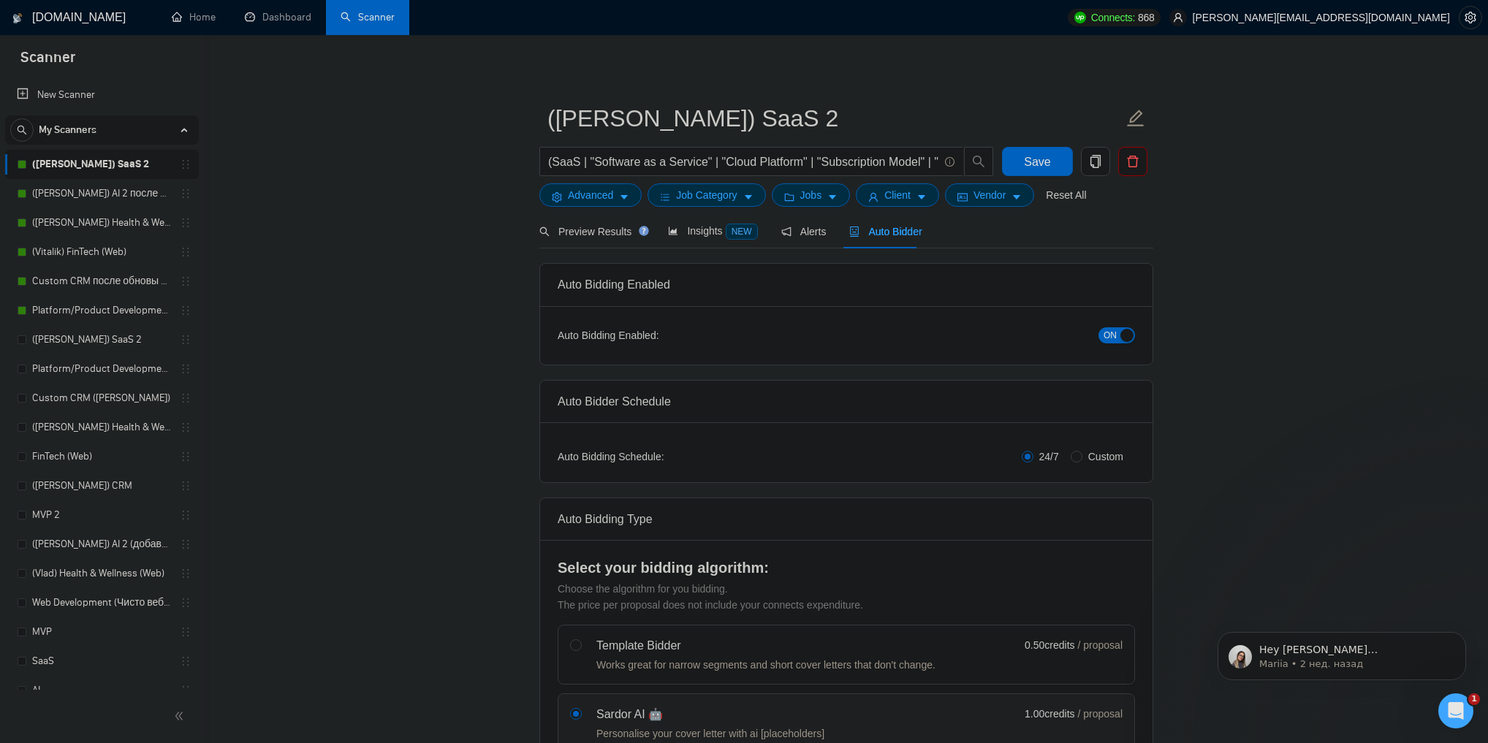
click at [1114, 335] on span "ON" at bounding box center [1110, 336] width 13 height 16
click at [1029, 168] on span "Save" at bounding box center [1037, 162] width 26 height 18
click at [71, 200] on link "(Vlad) AI 2 после обновы профиля" at bounding box center [101, 193] width 139 height 29
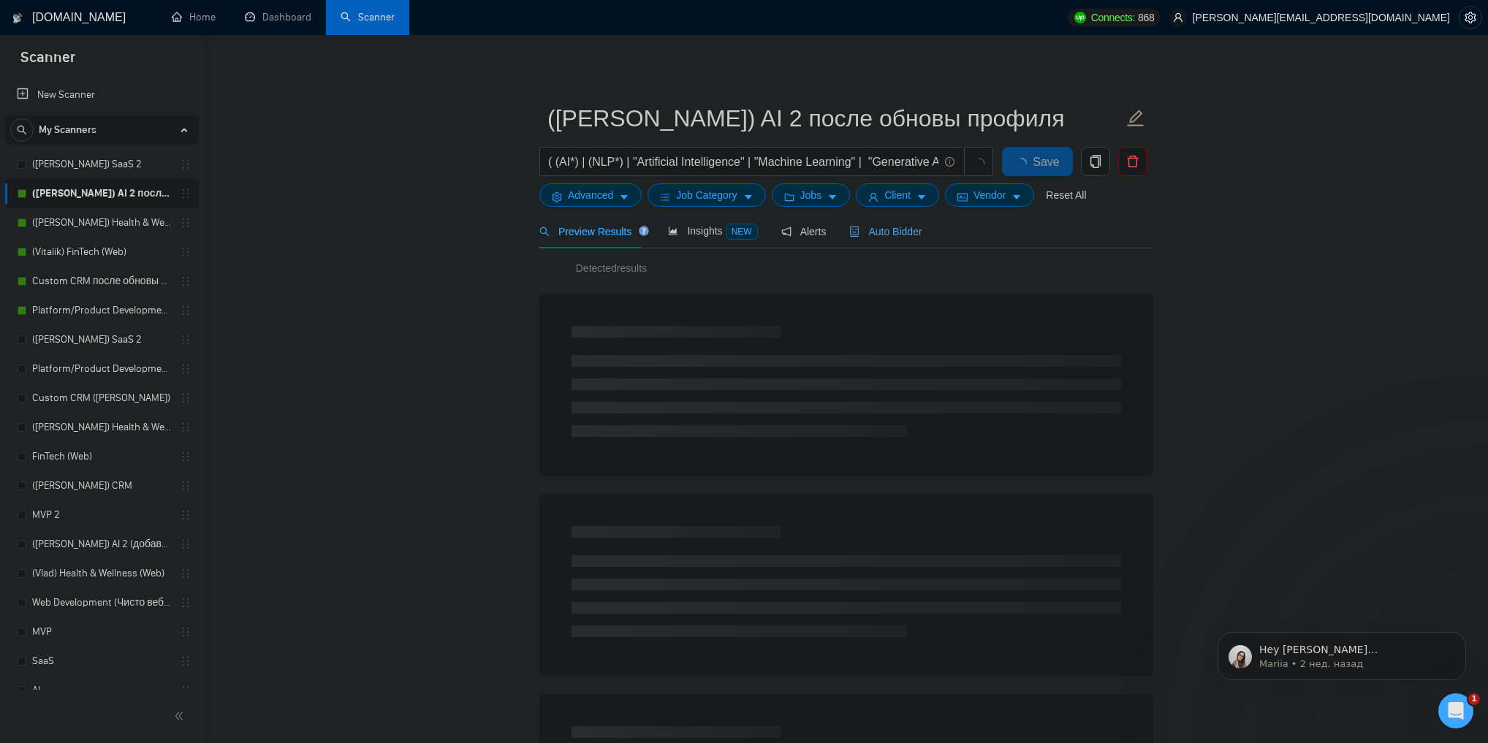
click at [901, 237] on span "Auto Bidder" at bounding box center [885, 232] width 72 height 12
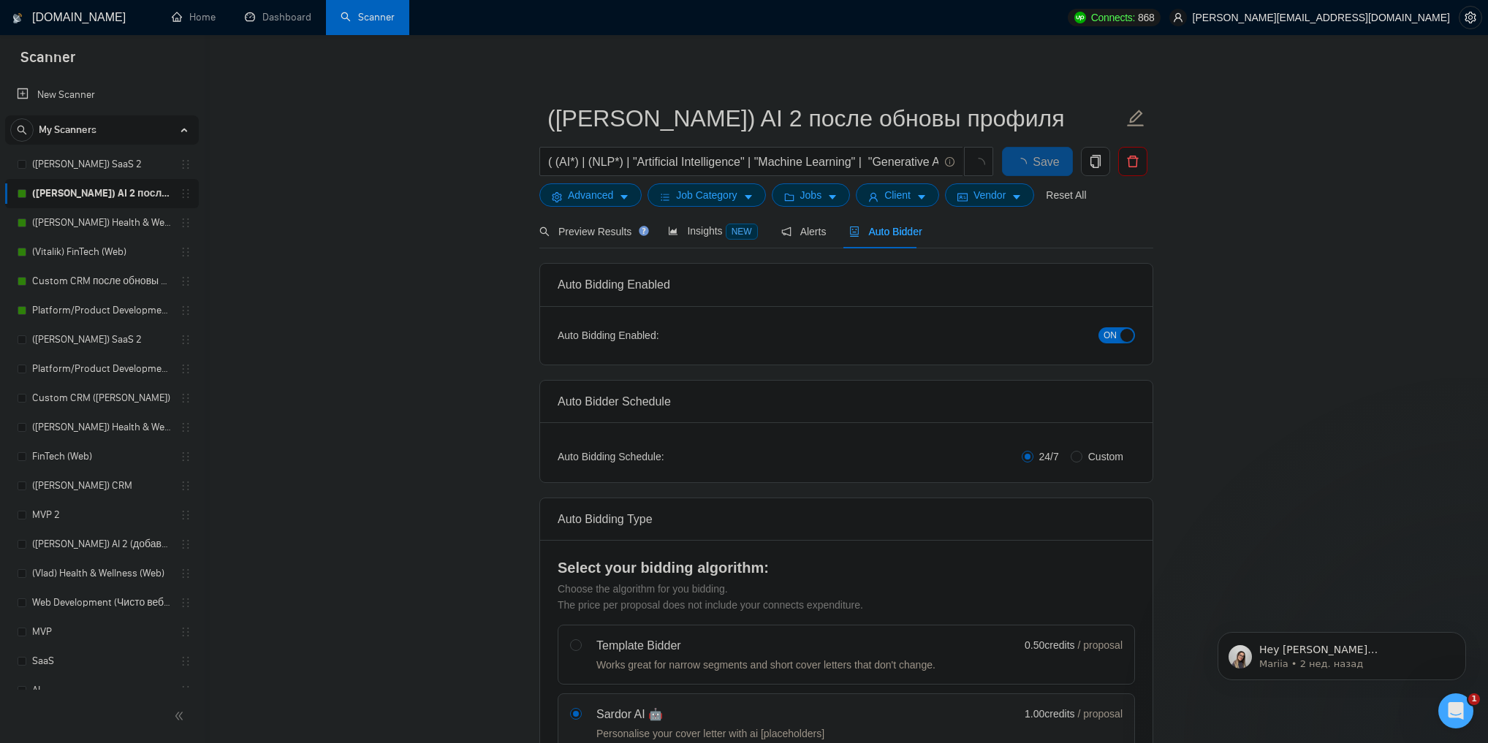
click at [1108, 331] on span "ON" at bounding box center [1110, 336] width 13 height 16
click at [1046, 167] on span "Save" at bounding box center [1037, 162] width 26 height 18
click at [105, 219] on link "(Vlad) Health & Wellness (Web) после обновы профиля" at bounding box center [101, 222] width 139 height 29
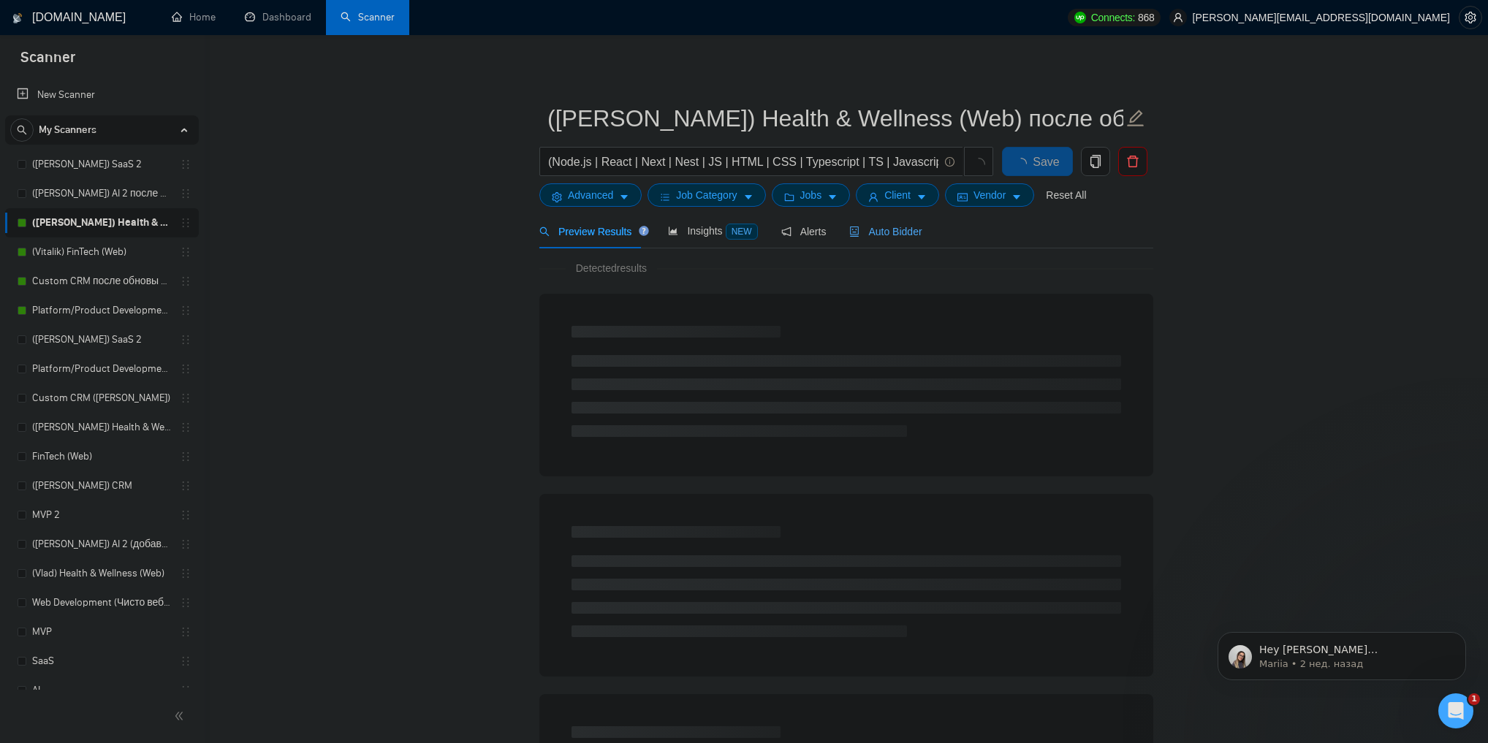
click at [896, 238] on span "Auto Bidder" at bounding box center [885, 232] width 72 height 12
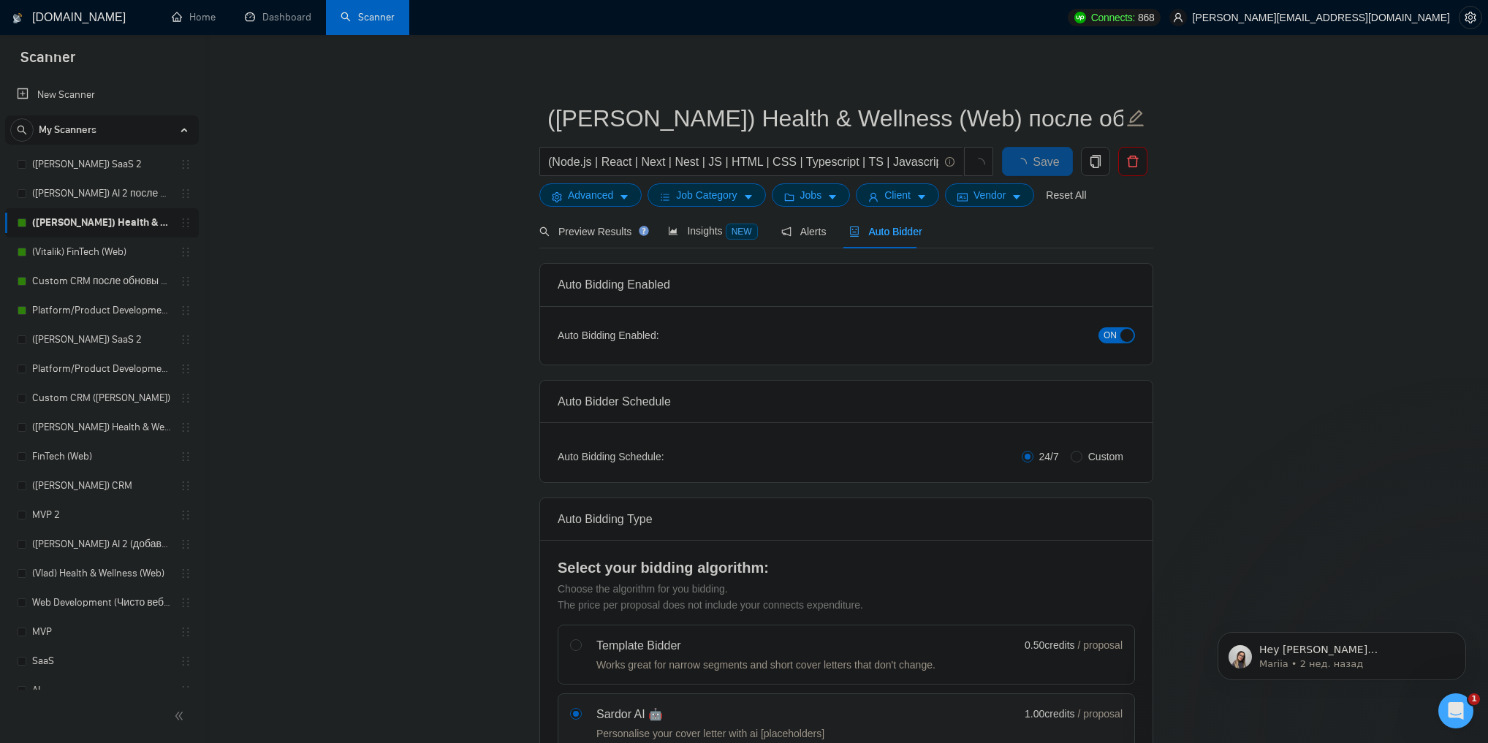
click at [1113, 330] on span "ON" at bounding box center [1110, 336] width 13 height 16
click at [1061, 154] on button "Save" at bounding box center [1037, 161] width 71 height 29
click at [111, 248] on link "(Vitalik) FinTech (Web)" at bounding box center [101, 252] width 139 height 29
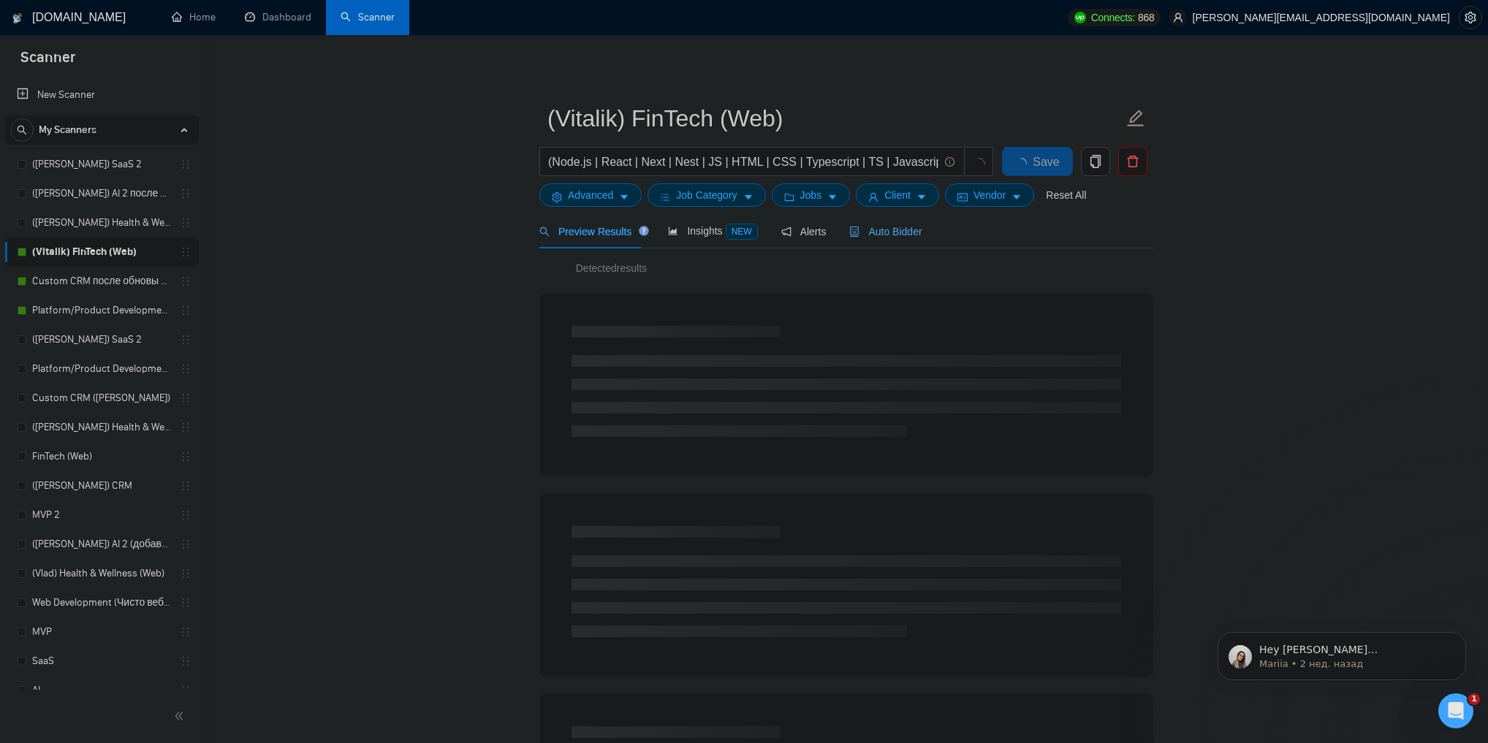
click at [900, 226] on span "Auto Bidder" at bounding box center [885, 232] width 72 height 12
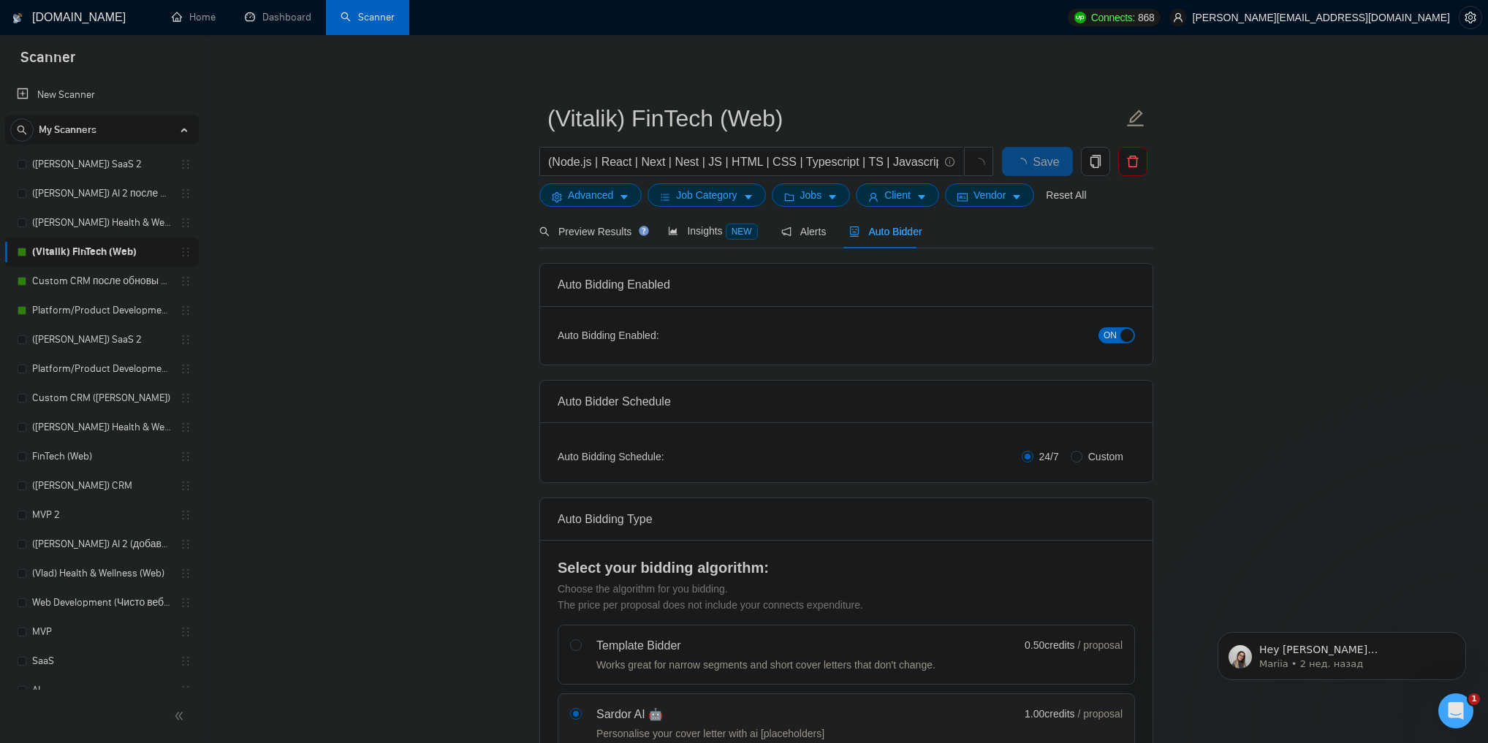
click at [1121, 336] on div "button" at bounding box center [1127, 335] width 13 height 13
click at [1035, 162] on span "Save" at bounding box center [1037, 162] width 26 height 18
click at [126, 281] on link "Custom CRM после обновы профилей" at bounding box center [101, 281] width 139 height 29
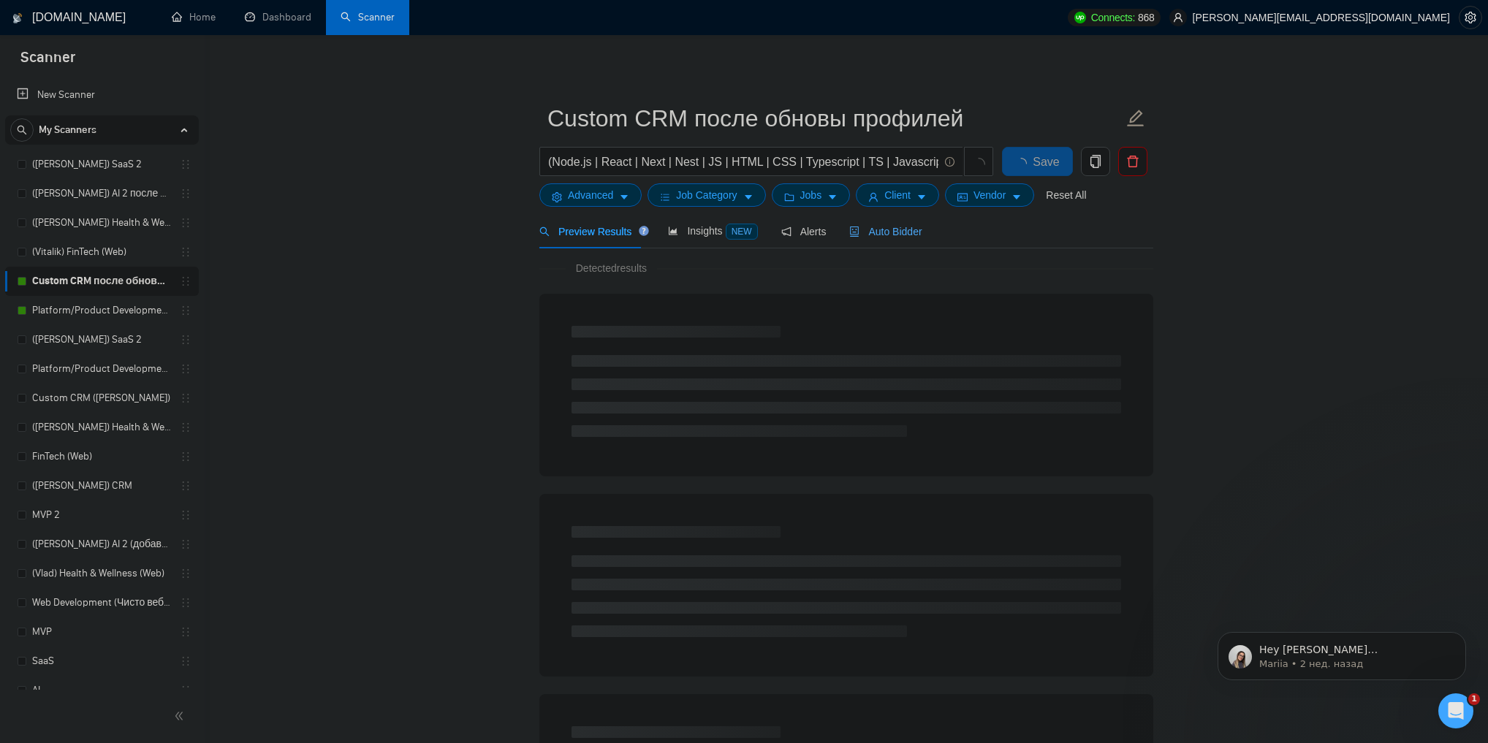
click at [873, 231] on span "Auto Bidder" at bounding box center [885, 232] width 72 height 12
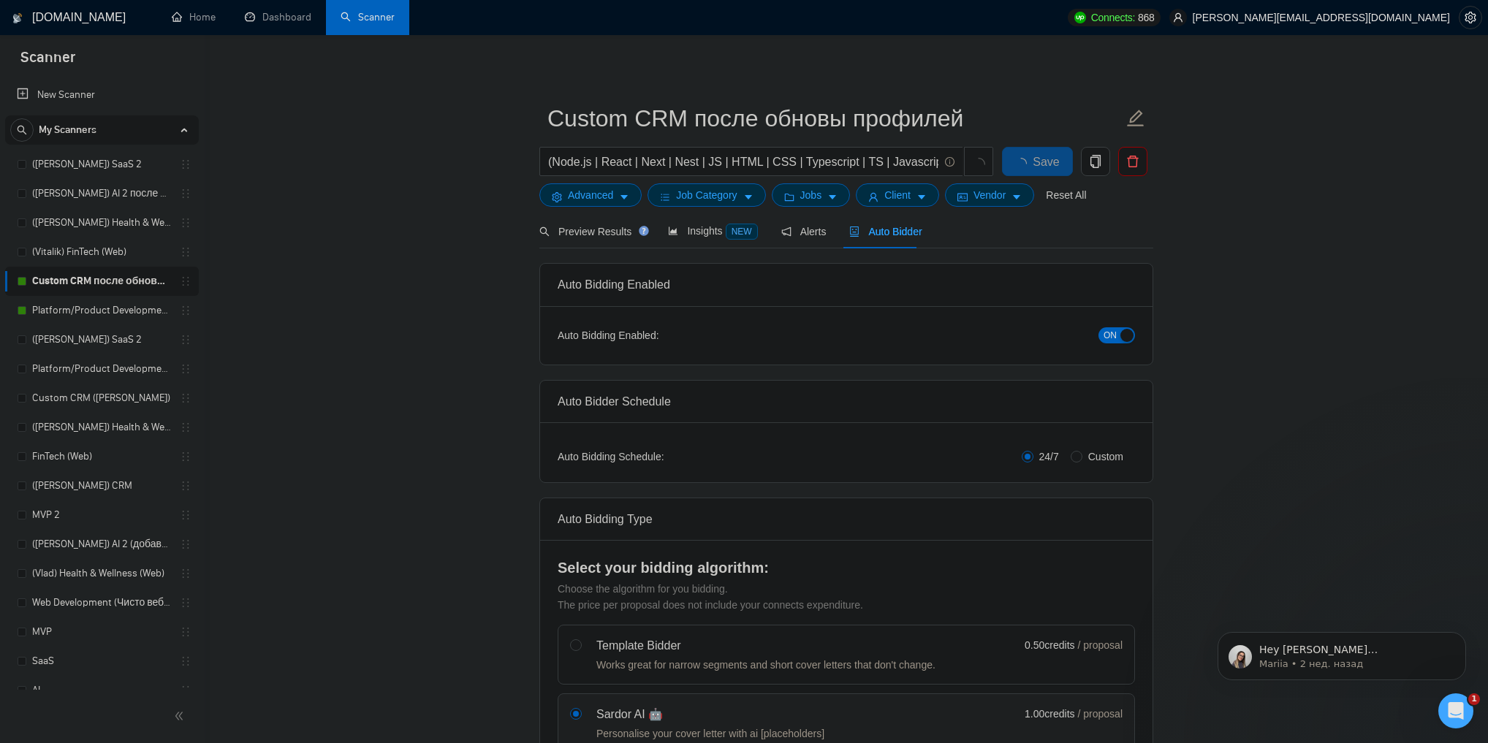
click at [1111, 333] on span "ON" at bounding box center [1110, 336] width 13 height 16
click at [1041, 162] on span "Save" at bounding box center [1037, 162] width 26 height 18
click at [102, 310] on link "Platform/Product Development (Чисто продкты) (после обновы профилей)" at bounding box center [101, 310] width 139 height 29
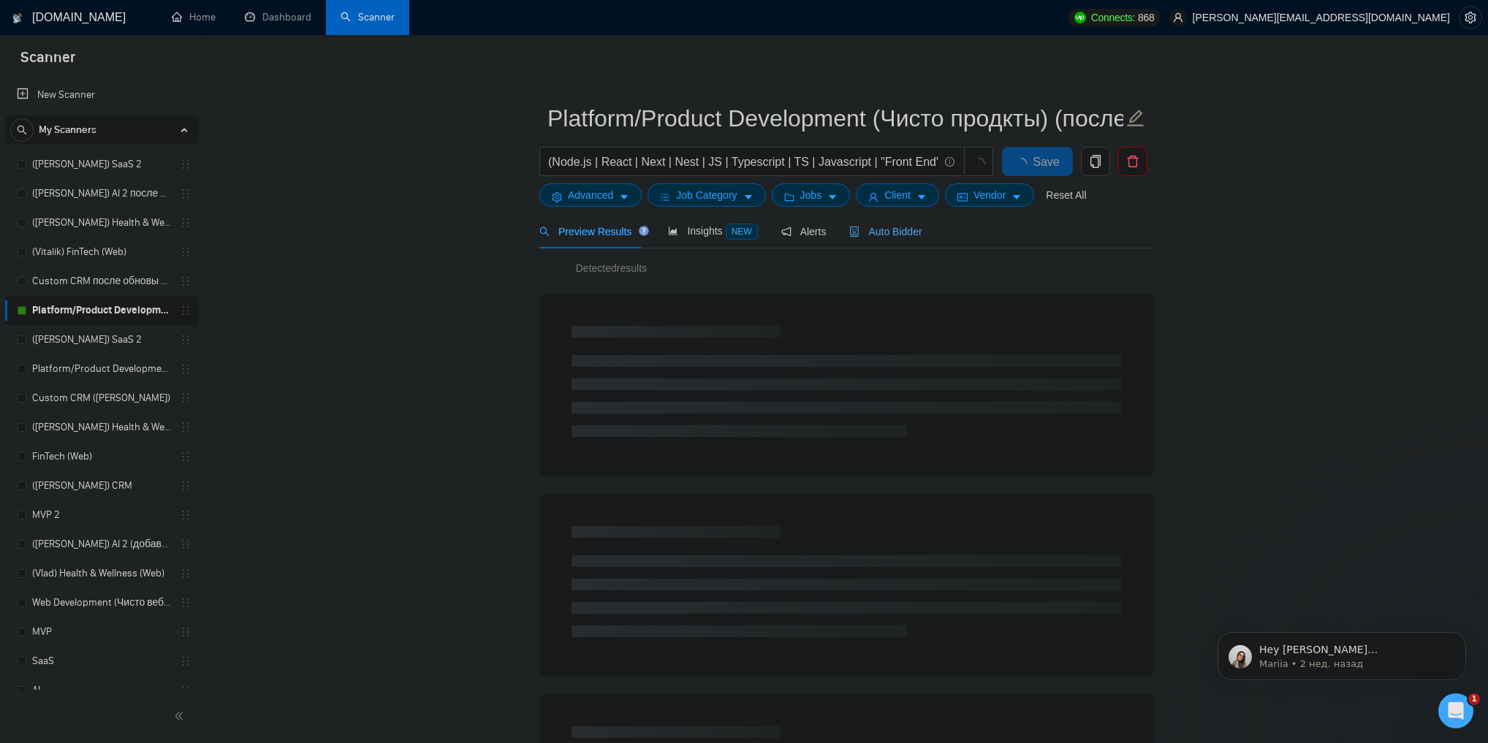
click at [874, 239] on div "Auto Bidder" at bounding box center [885, 232] width 72 height 16
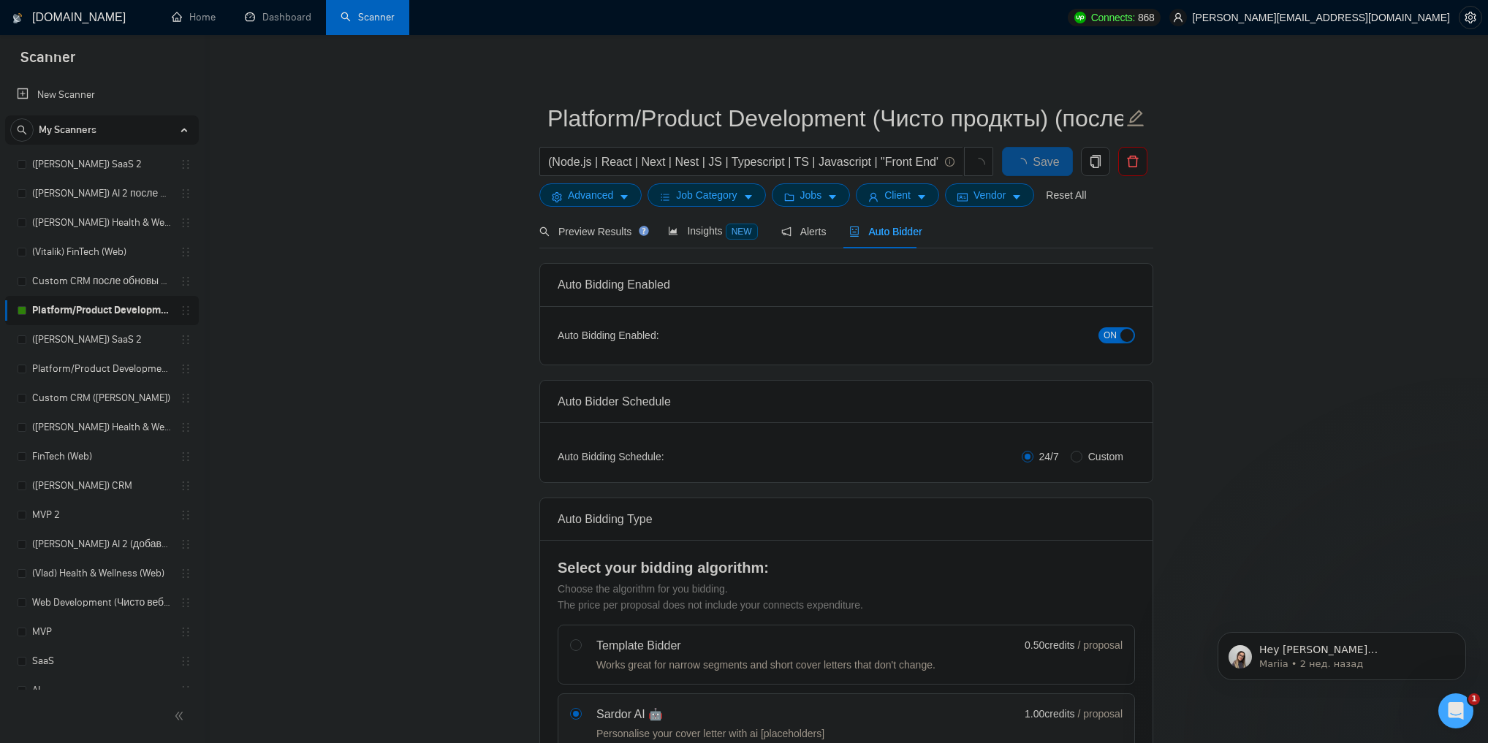
click at [1111, 330] on span "ON" at bounding box center [1110, 336] width 13 height 16
click at [1052, 161] on button "Save" at bounding box center [1037, 161] width 71 height 29
